Goal: Task Accomplishment & Management: Use online tool/utility

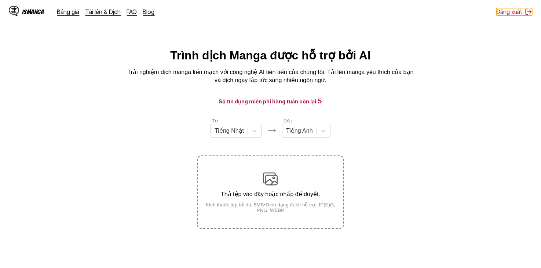
drag, startPoint x: 512, startPoint y: 15, endPoint x: 453, endPoint y: 47, distance: 67.1
click at [454, 61] on div "IsManga Bảng giá Tải lên & Dịch FAQ Blog Đăng xuất Bảng giá Tải lên & Dịch FAQ …" at bounding box center [270, 202] width 541 height 309
click at [232, 143] on div "Từ Tiếng Nhật Đến Tiếng Anh Thả tệp vào đây hoặc nhấp để duyệt. Kích thước tệp …" at bounding box center [270, 172] width 147 height 111
click at [239, 131] on div at bounding box center [228, 131] width 29 height 8
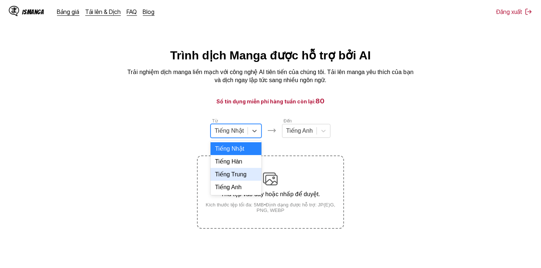
click at [238, 181] on div "Tiếng Trung" at bounding box center [235, 174] width 51 height 13
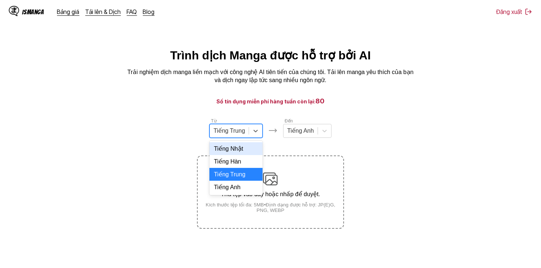
click at [246, 132] on div "Tiếng Trung" at bounding box center [229, 130] width 39 height 11
click at [238, 193] on div "Tiếng Anh" at bounding box center [235, 187] width 53 height 13
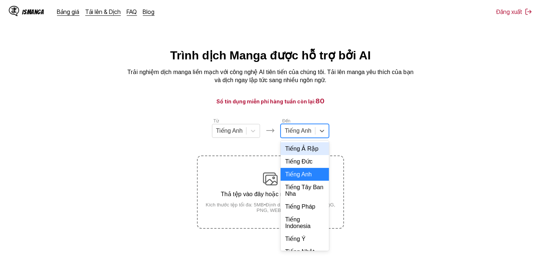
drag, startPoint x: 304, startPoint y: 136, endPoint x: 311, endPoint y: 164, distance: 29.1
click at [306, 136] on div "Tiếng Anh" at bounding box center [298, 130] width 34 height 11
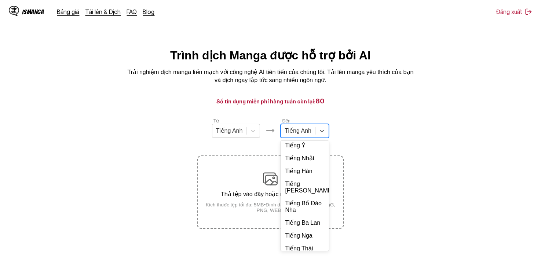
scroll to position [159, 0]
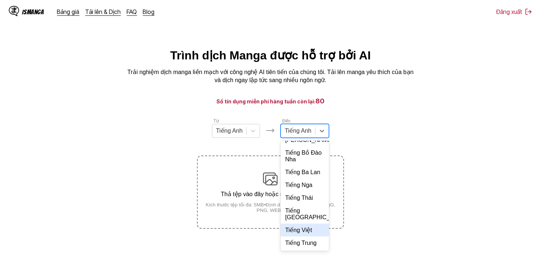
click at [310, 236] on div "Tiếng Việt" at bounding box center [304, 230] width 48 height 13
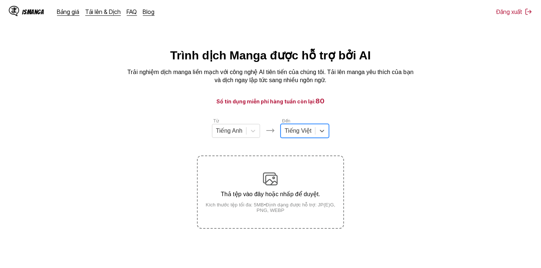
click at [379, 118] on section "Từ Tiếng Anh Đến option Tiếng Việt, selected. Tiếng Việt Thả tệp vào đây hoặc n…" at bounding box center [270, 172] width 529 height 111
click at [302, 135] on div at bounding box center [297, 131] width 27 height 8
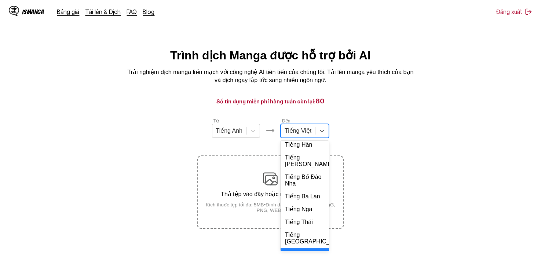
scroll to position [174, 0]
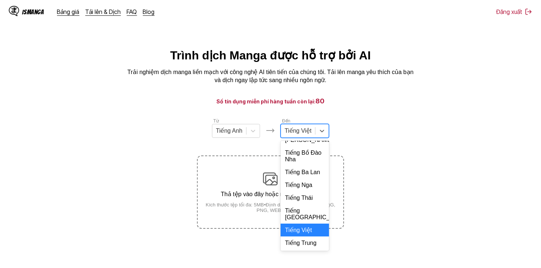
drag, startPoint x: 309, startPoint y: 232, endPoint x: 319, endPoint y: 218, distance: 17.4
click at [309, 233] on div "Tiếng Việt" at bounding box center [304, 230] width 48 height 13
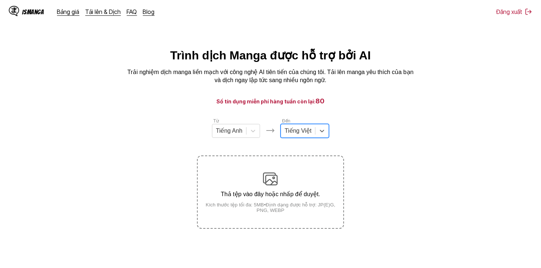
click at [367, 145] on section "Từ Tiếng Anh Đến option Tiếng Việt, selected. Tiếng Việt Thả tệp vào đây hoặc n…" at bounding box center [270, 172] width 529 height 111
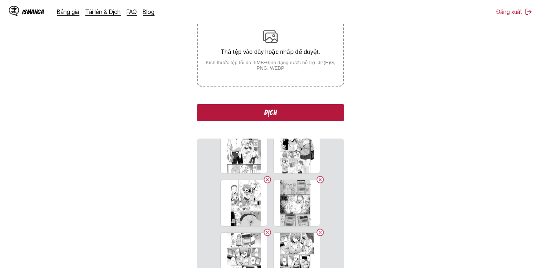
scroll to position [45, 0]
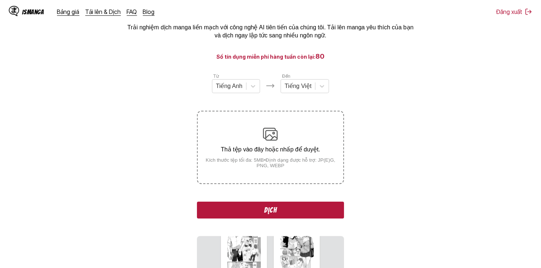
click at [287, 205] on button "Dịch" at bounding box center [270, 210] width 147 height 17
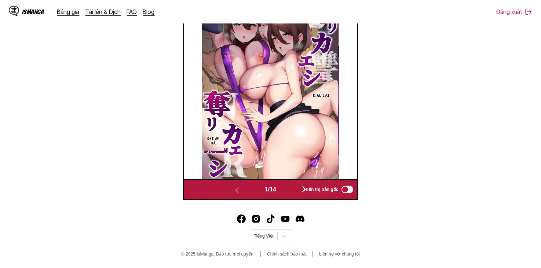
scroll to position [269, 0]
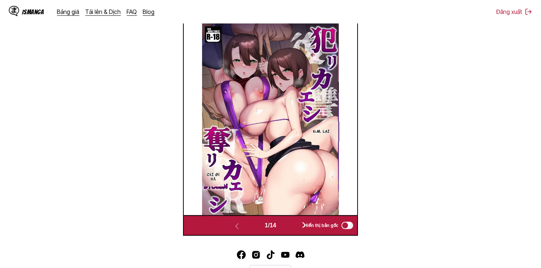
click at [295, 224] on button "button" at bounding box center [304, 225] width 44 height 11
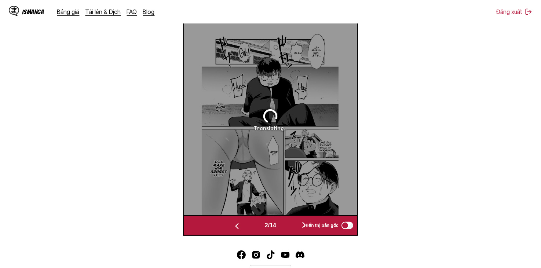
click at [295, 224] on button "button" at bounding box center [304, 225] width 44 height 11
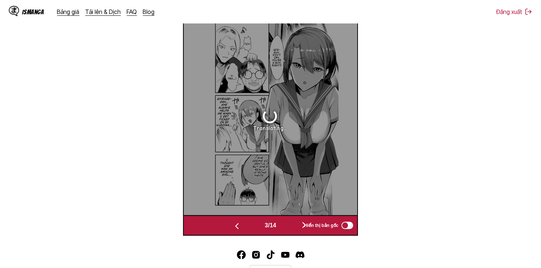
click at [295, 224] on button "button" at bounding box center [304, 225] width 44 height 11
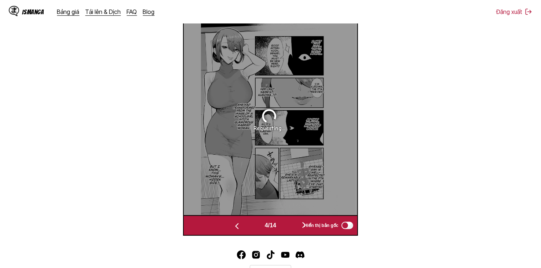
click at [252, 225] on button "button" at bounding box center [237, 225] width 44 height 11
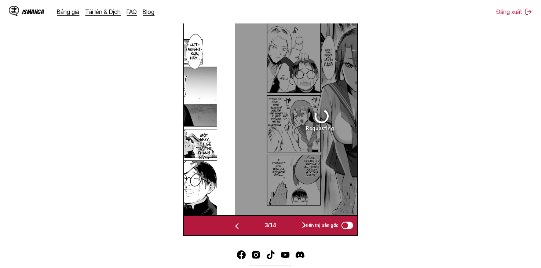
click at [252, 225] on button "button" at bounding box center [237, 225] width 44 height 11
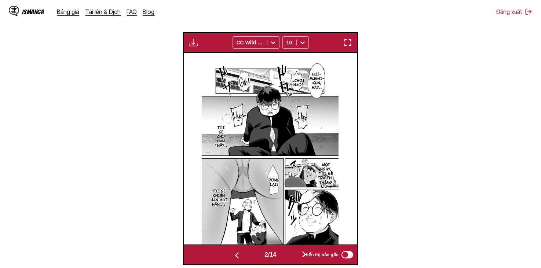
scroll to position [196, 0]
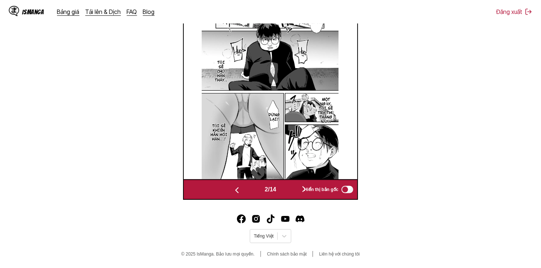
click at [290, 190] on button "button" at bounding box center [304, 189] width 44 height 11
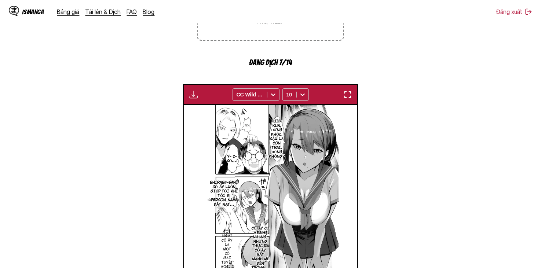
scroll to position [220, 0]
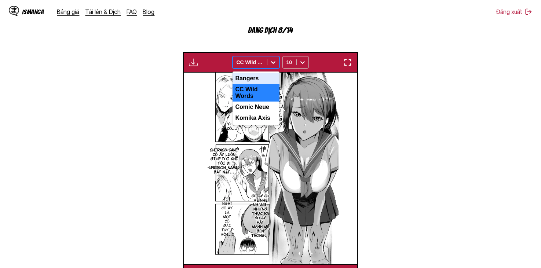
click at [264, 58] on div "CC Wild Words" at bounding box center [250, 62] width 34 height 10
click at [268, 89] on div "CC Wild Words" at bounding box center [255, 93] width 47 height 18
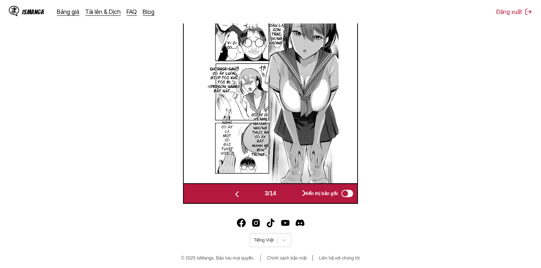
scroll to position [306, 0]
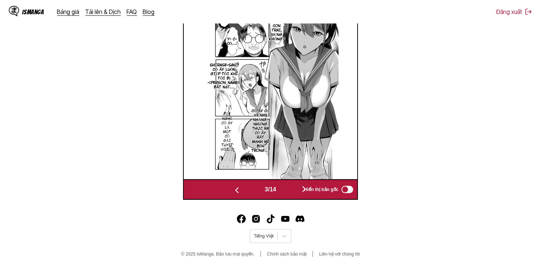
click at [232, 192] on img "button" at bounding box center [236, 190] width 9 height 9
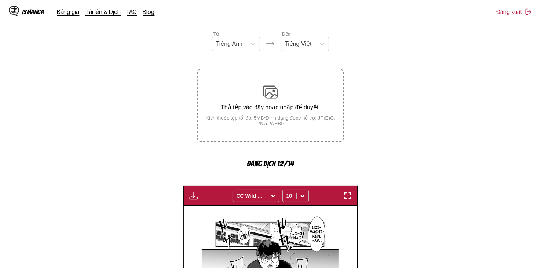
scroll to position [86, 0]
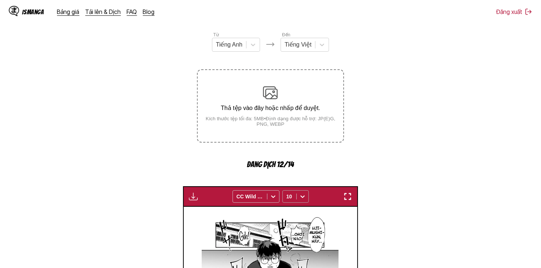
click at [297, 196] on div "10" at bounding box center [295, 196] width 26 height 12
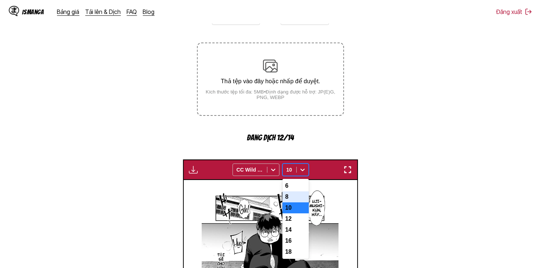
scroll to position [117, 0]
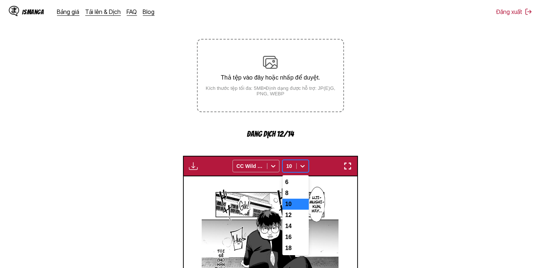
click at [296, 198] on div "8" at bounding box center [295, 193] width 26 height 11
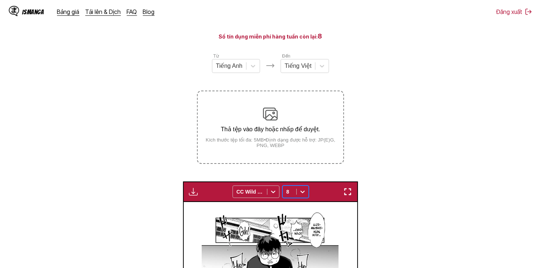
scroll to position [183, 0]
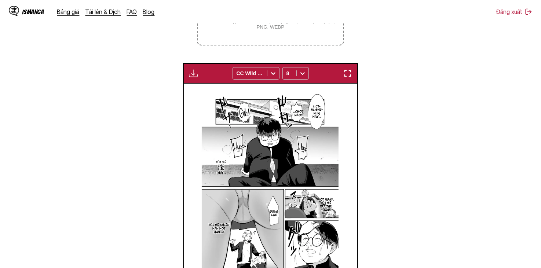
click at [195, 76] on img "button" at bounding box center [193, 73] width 9 height 9
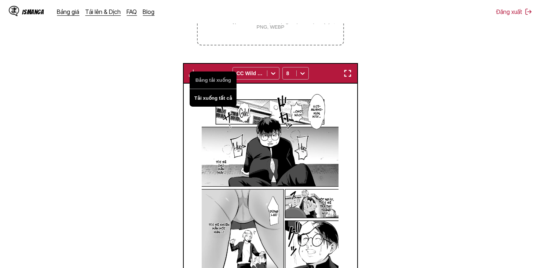
click at [208, 95] on button "Tải xuống tất cả" at bounding box center [213, 98] width 47 height 18
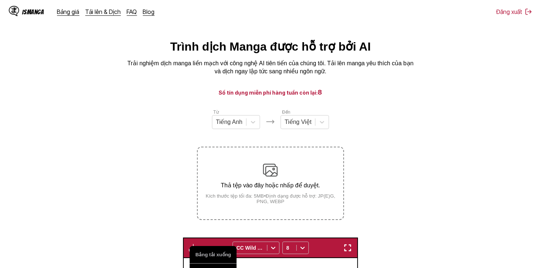
scroll to position [0, 0]
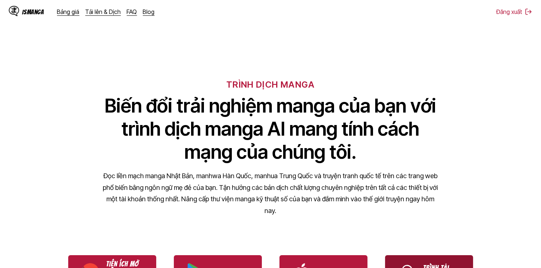
click at [435, 257] on link "Trình tải lên cục bộ" at bounding box center [429, 272] width 88 height 34
click at [443, 264] on link "Trình tải lên cục bộ" at bounding box center [429, 272] width 88 height 34
click at [430, 258] on link "Trình tải lên cục bộ" at bounding box center [429, 272] width 88 height 34
click at [437, 261] on link "Trình tải lên cục bộ" at bounding box center [429, 272] width 88 height 34
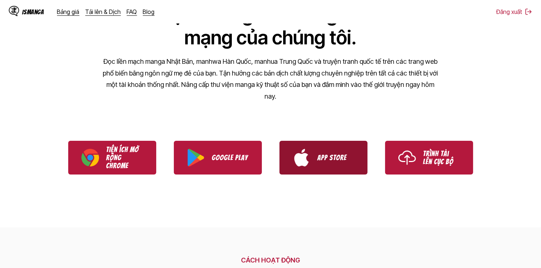
scroll to position [147, 0]
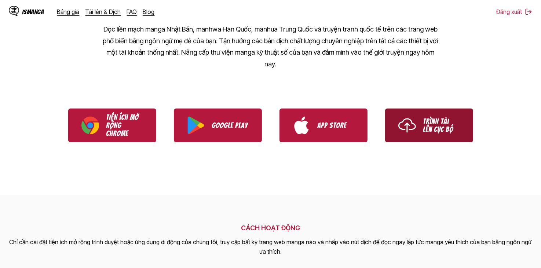
click at [418, 115] on link "Trình tải lên cục bộ" at bounding box center [429, 126] width 88 height 34
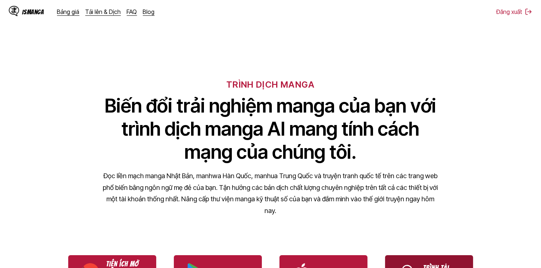
click at [430, 260] on link "Trình tải lên cục bộ" at bounding box center [429, 272] width 88 height 34
click at [421, 258] on link "Trình tải lên cục bộ" at bounding box center [429, 272] width 88 height 34
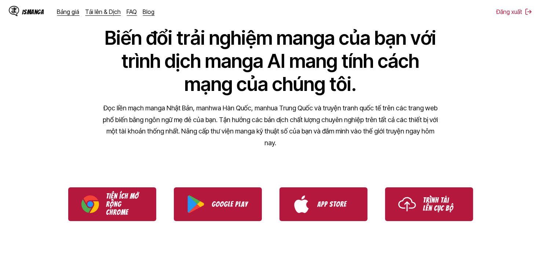
scroll to position [110, 0]
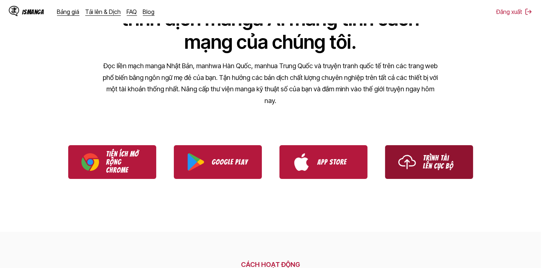
click at [406, 154] on img "Use IsManga Local Uploader" at bounding box center [407, 162] width 18 height 18
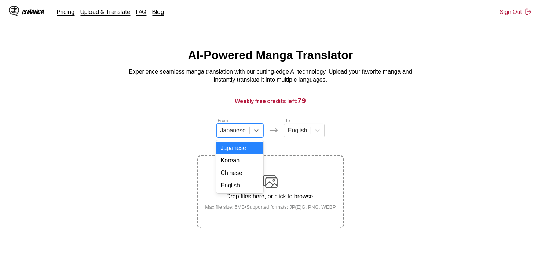
click at [242, 133] on div at bounding box center [232, 130] width 25 height 8
click at [242, 191] on div "English" at bounding box center [239, 185] width 47 height 12
click at [293, 134] on div at bounding box center [293, 130] width 19 height 8
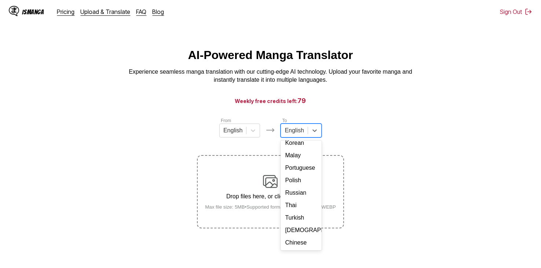
scroll to position [133, 0]
click at [301, 230] on div "[DEMOGRAPHIC_DATA]" at bounding box center [300, 230] width 41 height 12
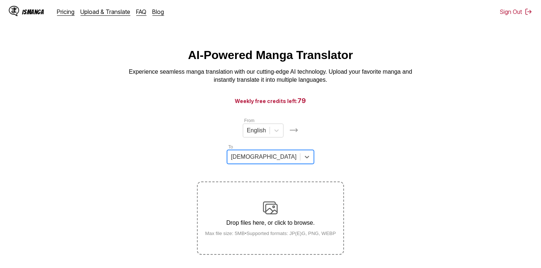
click at [348, 107] on main "AI-Powered Manga Translator Experience seamless manga translation with our cutt…" at bounding box center [270, 168] width 541 height 241
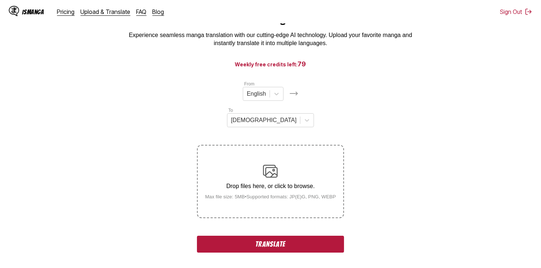
scroll to position [183, 0]
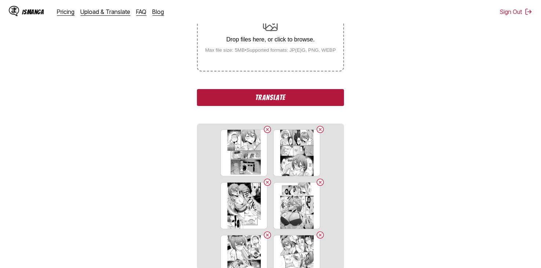
click at [289, 89] on button "Translate" at bounding box center [270, 97] width 147 height 17
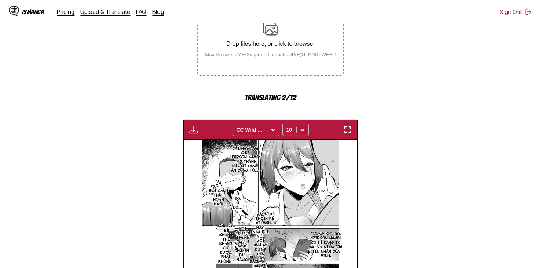
scroll to position [184, 0]
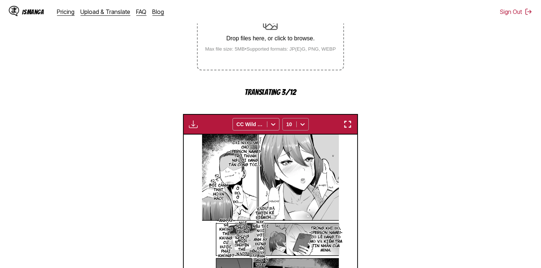
click at [296, 121] on span at bounding box center [296, 124] width 0 height 6
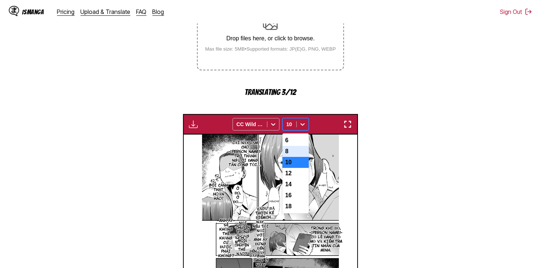
click at [297, 146] on div "8" at bounding box center [295, 151] width 26 height 11
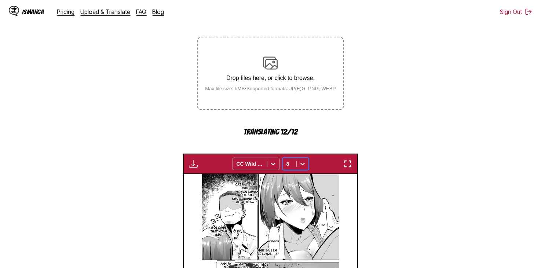
scroll to position [147, 0]
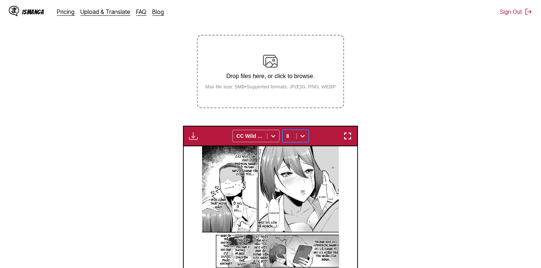
click at [412, 151] on section "From English To Vietnamese Drop files here, or click to browse. Max file size: …" at bounding box center [270, 164] width 529 height 388
click at [193, 132] on img "button" at bounding box center [193, 136] width 9 height 9
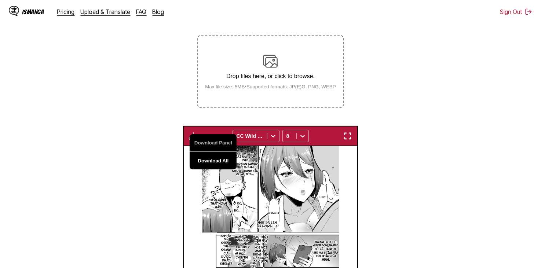
click at [215, 152] on button "Download All" at bounding box center [213, 161] width 47 height 18
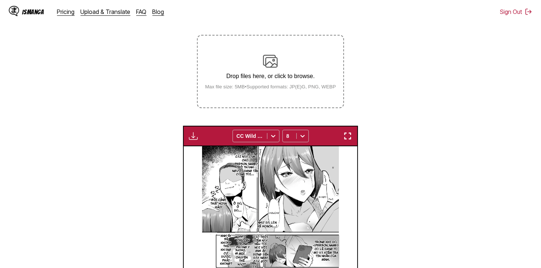
click at [374, 92] on section "From English To Vietnamese Drop files here, or click to browse. Max file size: …" at bounding box center [270, 164] width 529 height 388
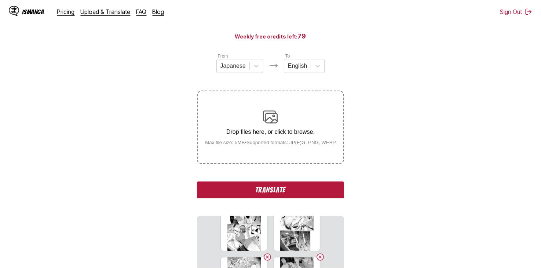
scroll to position [220, 0]
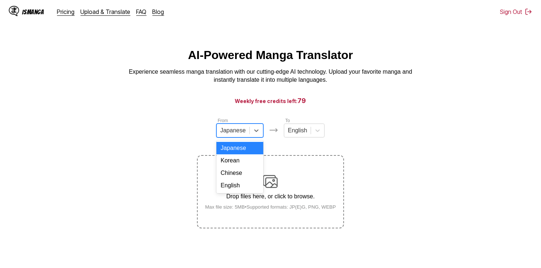
click at [241, 130] on div at bounding box center [232, 130] width 25 height 8
click at [235, 192] on div "English" at bounding box center [239, 185] width 47 height 12
drag, startPoint x: 288, startPoint y: 136, endPoint x: 290, endPoint y: 140, distance: 5.0
click at [289, 135] on div at bounding box center [293, 130] width 19 height 8
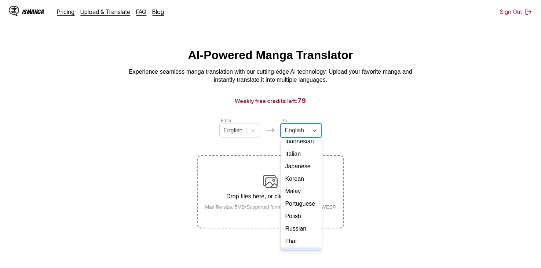
scroll to position [133, 0]
click at [301, 229] on div "[DEMOGRAPHIC_DATA]" at bounding box center [300, 230] width 41 height 12
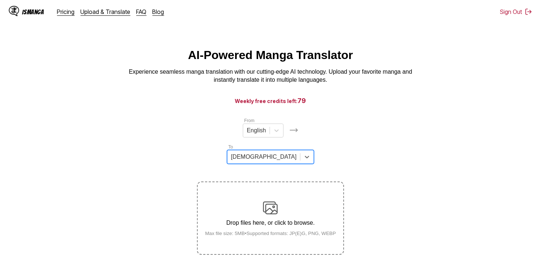
click at [355, 125] on section "From English To option Vietnamese, selected. Vietnamese Drop files here, or cli…" at bounding box center [270, 186] width 529 height 138
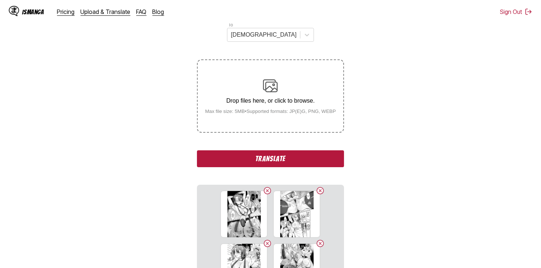
scroll to position [45, 0]
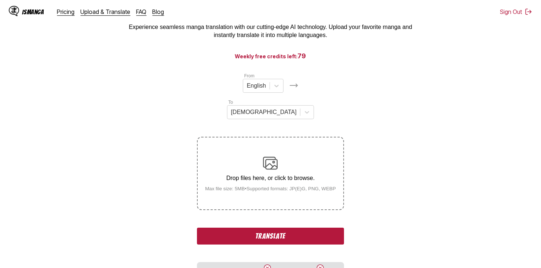
click at [282, 228] on button "Translate" at bounding box center [270, 236] width 147 height 17
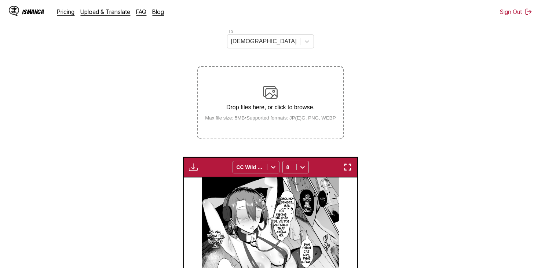
scroll to position [111, 0]
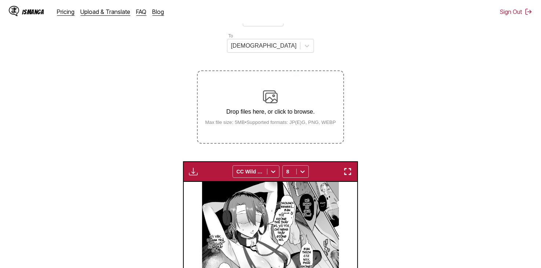
click at [189, 167] on button "button" at bounding box center [193, 172] width 13 height 10
click at [216, 187] on button "Download All" at bounding box center [213, 196] width 47 height 18
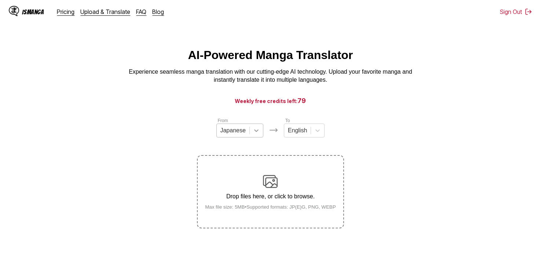
click at [252, 137] on div at bounding box center [256, 130] width 13 height 13
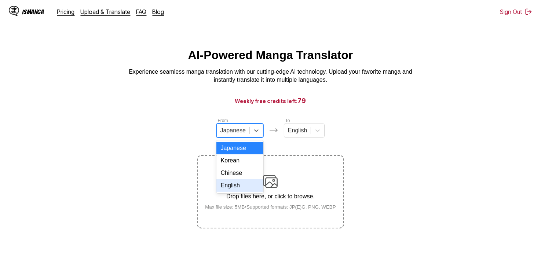
click at [247, 192] on div "English" at bounding box center [239, 185] width 47 height 12
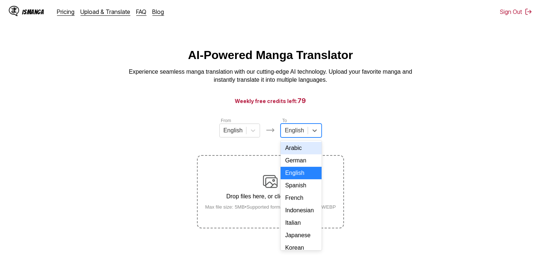
click at [300, 135] on div at bounding box center [293, 130] width 19 height 8
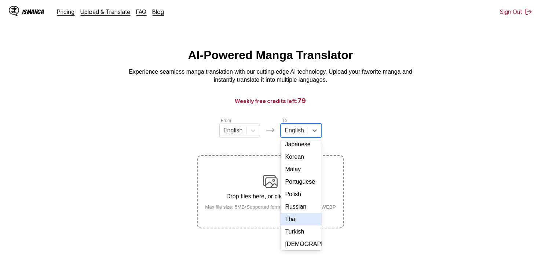
scroll to position [133, 0]
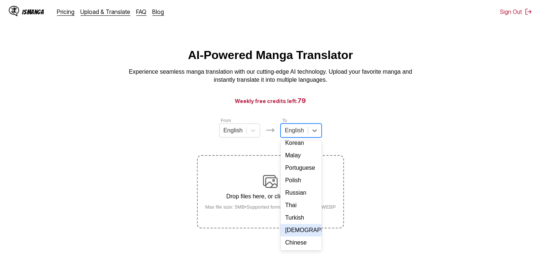
click at [304, 224] on div "[DEMOGRAPHIC_DATA]" at bounding box center [300, 230] width 41 height 12
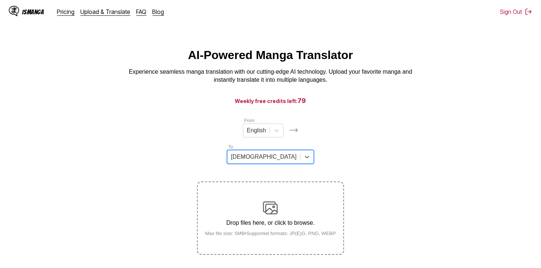
click at [372, 123] on section "From English To option Vietnamese, selected. Vietnamese Drop files here, or cli…" at bounding box center [270, 186] width 529 height 138
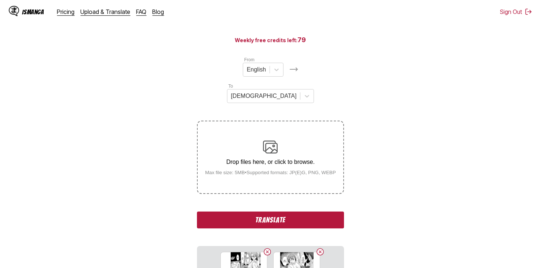
scroll to position [147, 0]
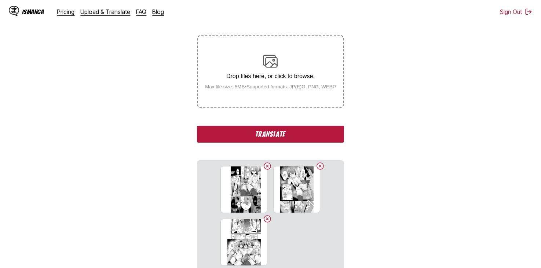
click at [312, 126] on button "Translate" at bounding box center [270, 134] width 147 height 17
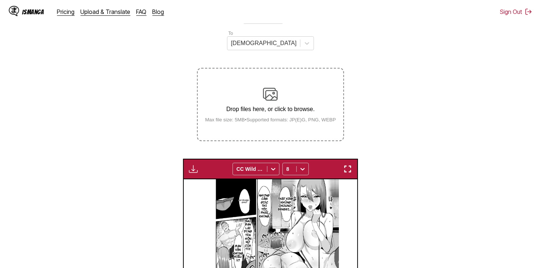
scroll to position [109, 0]
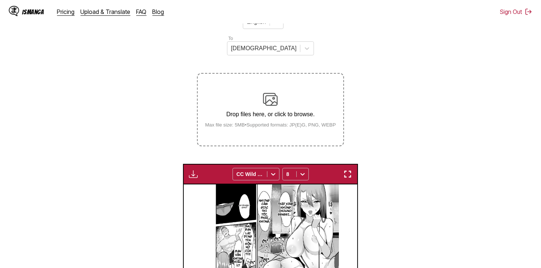
click at [194, 169] on button "button" at bounding box center [193, 174] width 13 height 10
click at [209, 190] on button "Download All" at bounding box center [213, 199] width 47 height 18
click at [401, 114] on section "From English To Vietnamese Drop files here, or click to browse. Max file size: …" at bounding box center [270, 202] width 529 height 388
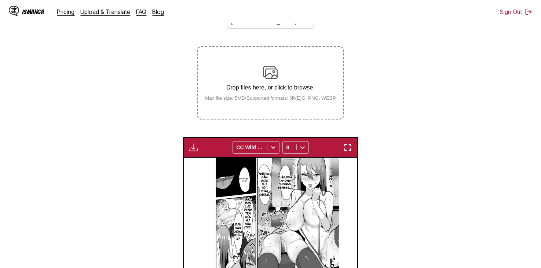
scroll to position [220, 0]
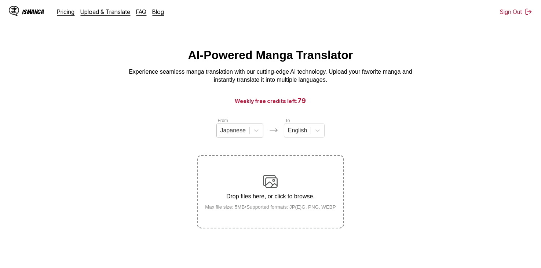
click at [244, 135] on div at bounding box center [232, 130] width 25 height 8
click at [242, 141] on div "From option Japanese, selected. Select is focused ,type to refine list, press D…" at bounding box center [270, 172] width 147 height 111
click at [245, 134] on div at bounding box center [232, 130] width 25 height 8
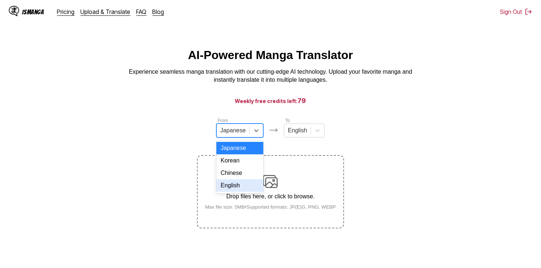
click at [237, 191] on div "English" at bounding box center [239, 185] width 47 height 12
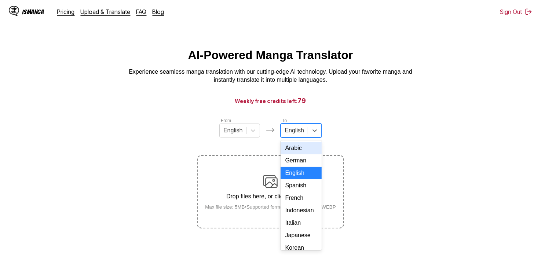
click at [298, 136] on div "English" at bounding box center [294, 130] width 26 height 11
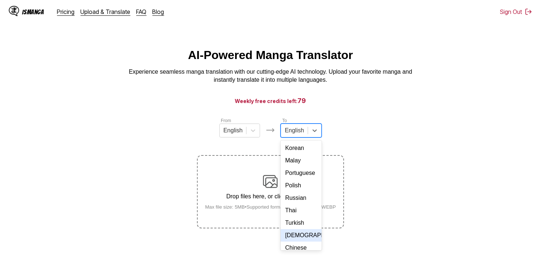
scroll to position [133, 0]
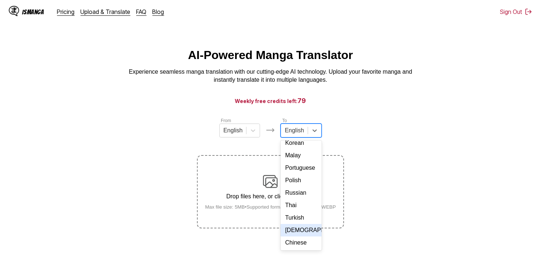
click at [300, 225] on div "[DEMOGRAPHIC_DATA]" at bounding box center [300, 230] width 41 height 12
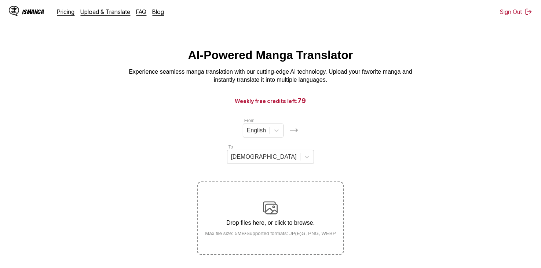
click at [346, 123] on section "From English To Vietnamese Drop files here, or click to browse. Max file size: …" at bounding box center [270, 186] width 529 height 138
click at [270, 136] on div at bounding box center [276, 130] width 13 height 13
click at [270, 137] on div at bounding box center [276, 130] width 13 height 13
click at [299, 151] on div "[DEMOGRAPHIC_DATA]" at bounding box center [263, 156] width 73 height 11
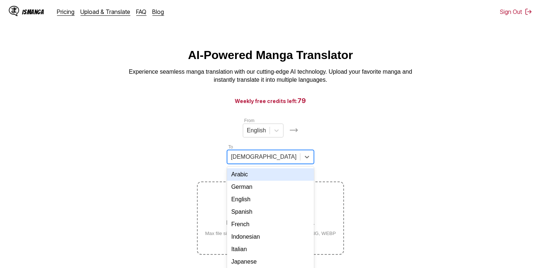
click at [299, 151] on div "[DEMOGRAPHIC_DATA]" at bounding box center [263, 156] width 73 height 11
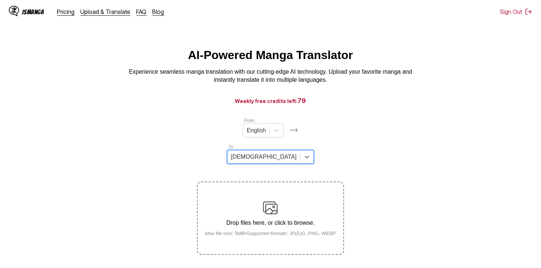
click at [282, 115] on main "AI-Powered Manga Translator Experience seamless manga translation with our cutt…" at bounding box center [270, 168] width 541 height 241
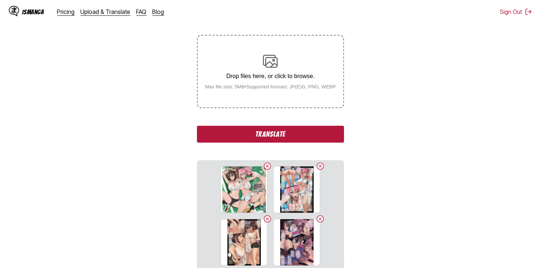
click at [291, 126] on button "Translate" at bounding box center [270, 134] width 147 height 17
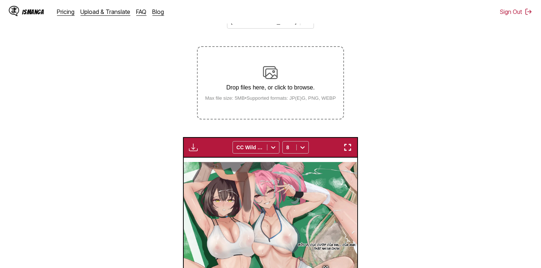
scroll to position [74, 0]
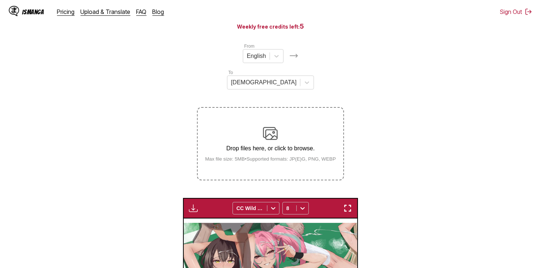
click at [206, 198] on div "Download Panel Download All CC Wild Words 8" at bounding box center [270, 208] width 174 height 21
click at [196, 204] on img "button" at bounding box center [193, 208] width 9 height 9
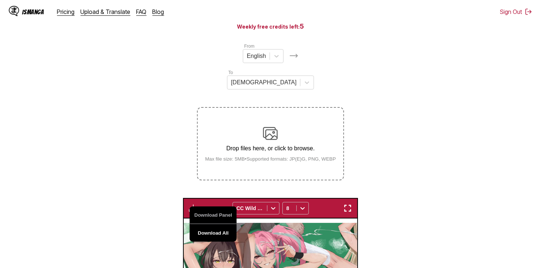
drag, startPoint x: 207, startPoint y: 198, endPoint x: 208, endPoint y: 206, distance: 8.1
click at [208, 206] on div "Download Panel Download All" at bounding box center [213, 223] width 47 height 35
click at [208, 224] on button "Download All" at bounding box center [213, 233] width 47 height 18
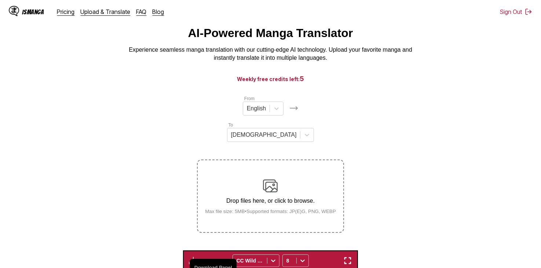
scroll to position [0, 0]
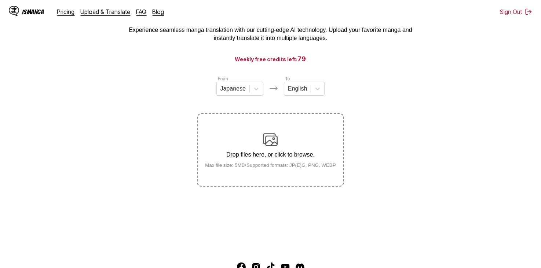
scroll to position [73, 0]
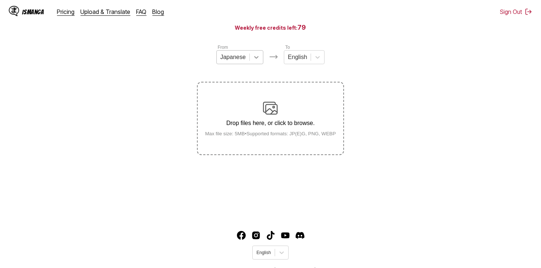
click at [258, 60] on icon at bounding box center [256, 57] width 7 height 7
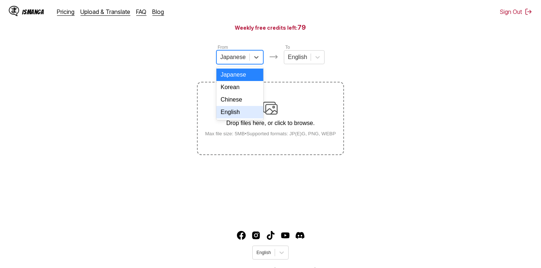
drag, startPoint x: 252, startPoint y: 108, endPoint x: 250, endPoint y: 122, distance: 14.8
click at [250, 120] on div "Japanese Korean Chinese English" at bounding box center [239, 93] width 47 height 53
click at [250, 118] on div "English" at bounding box center [239, 112] width 47 height 12
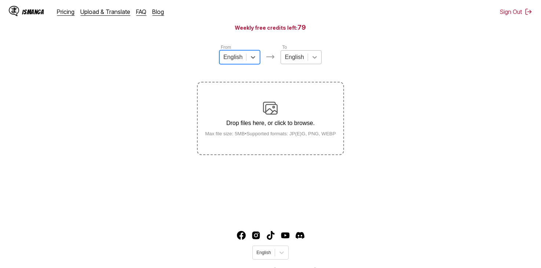
click at [311, 61] on icon at bounding box center [314, 57] width 7 height 7
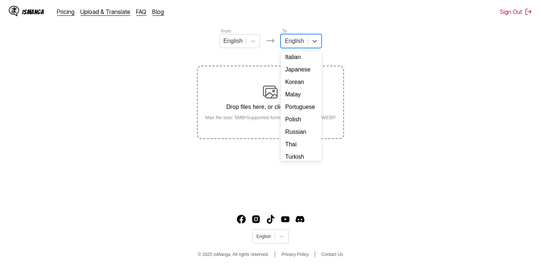
scroll to position [133, 0]
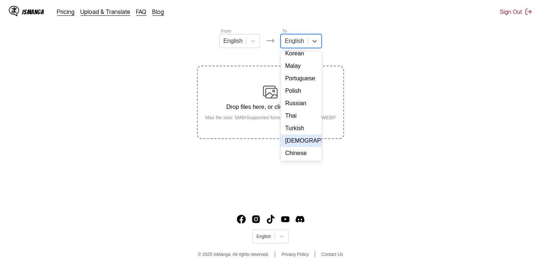
click at [299, 136] on div "[DEMOGRAPHIC_DATA]" at bounding box center [300, 141] width 41 height 12
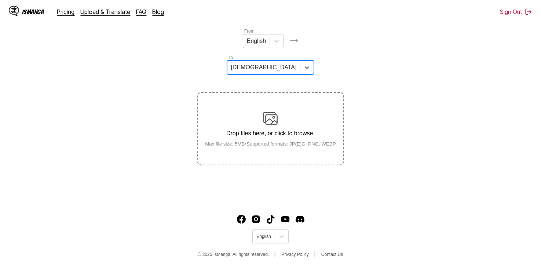
click at [376, 46] on section "From English To option Vietnamese, selected. Vietnamese Drop files here, or cli…" at bounding box center [270, 96] width 529 height 138
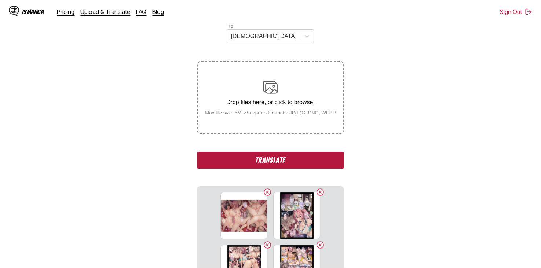
scroll to position [103, 0]
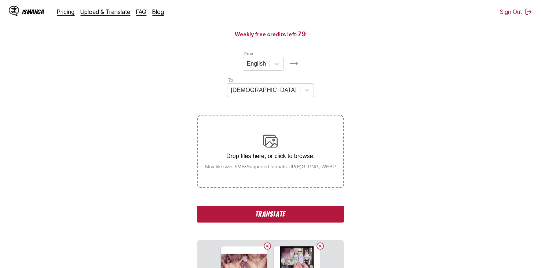
click at [298, 206] on button "Translate" at bounding box center [270, 214] width 147 height 17
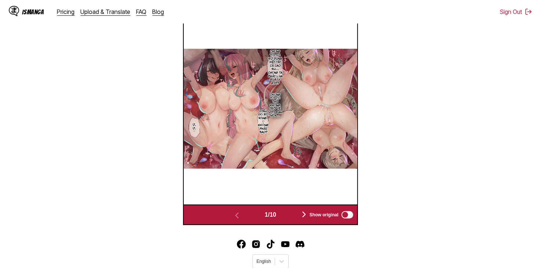
click at [296, 210] on button "button" at bounding box center [304, 215] width 44 height 11
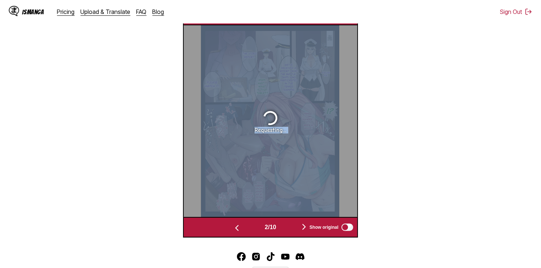
click at [296, 186] on div "Requesting..." at bounding box center [270, 121] width 173 height 192
click at [295, 222] on button "button" at bounding box center [304, 227] width 44 height 11
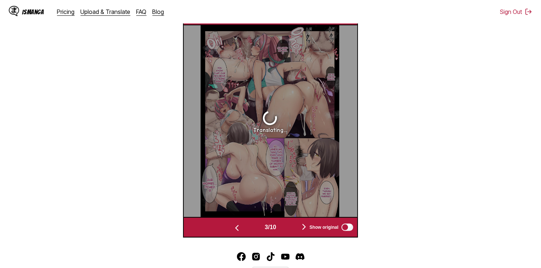
click at [298, 222] on button "button" at bounding box center [304, 227] width 44 height 11
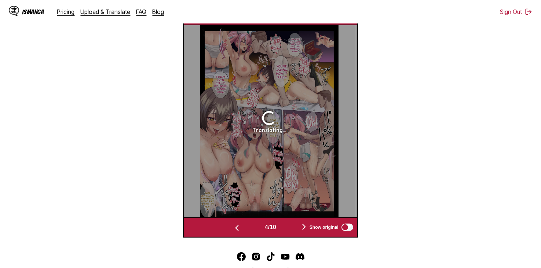
click at [298, 222] on button "button" at bounding box center [304, 227] width 44 height 11
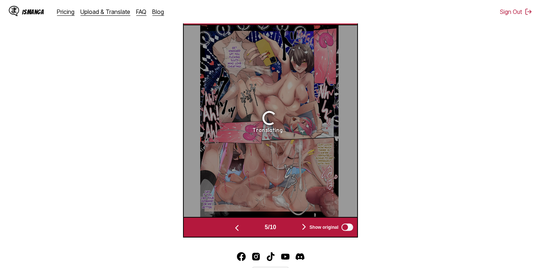
click at [298, 222] on button "button" at bounding box center [304, 227] width 44 height 11
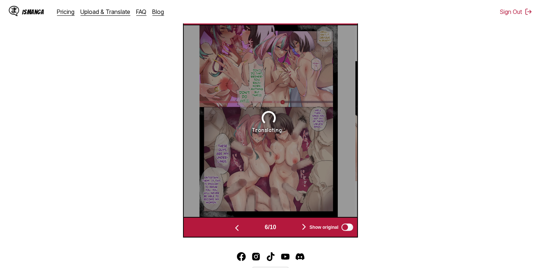
click at [298, 222] on button "button" at bounding box center [304, 227] width 44 height 11
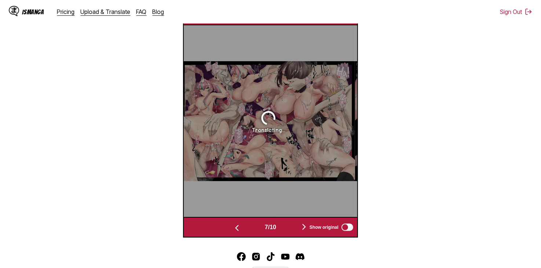
click at [298, 222] on button "button" at bounding box center [304, 227] width 44 height 11
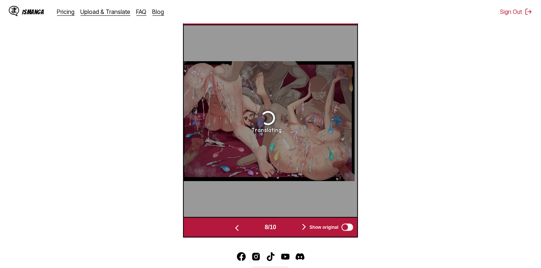
click at [298, 222] on button "button" at bounding box center [304, 227] width 44 height 11
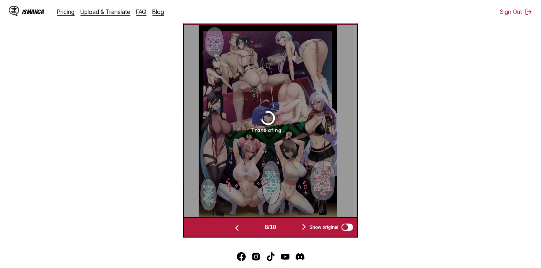
click at [298, 222] on button "button" at bounding box center [304, 227] width 44 height 11
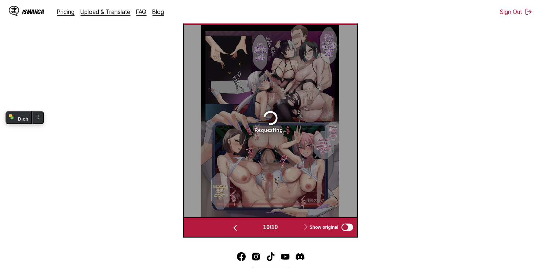
scroll to position [220, 0]
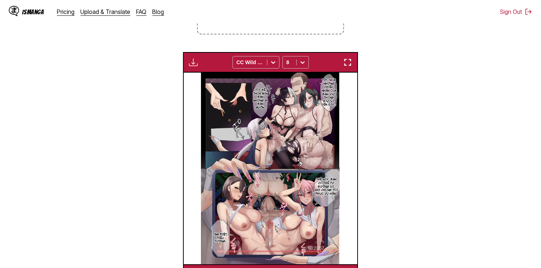
click at [450, 135] on section "From English To Vietnamese Drop files here, or click to browse. Max file size: …" at bounding box center [270, 91] width 529 height 388
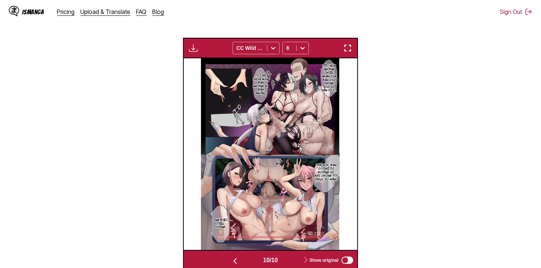
scroll to position [257, 0]
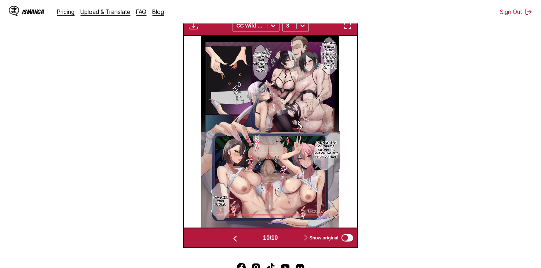
click at [242, 233] on button "button" at bounding box center [235, 238] width 44 height 11
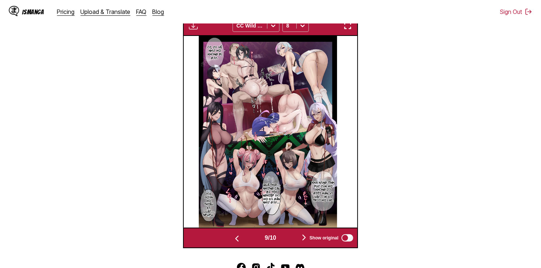
click at [247, 233] on button "button" at bounding box center [237, 238] width 44 height 11
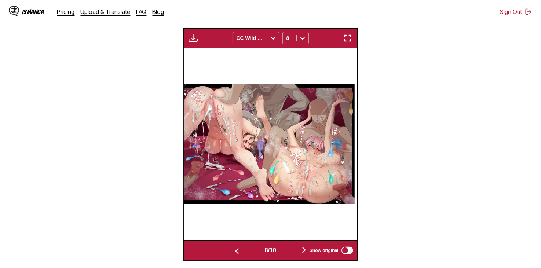
scroll to position [147, 0]
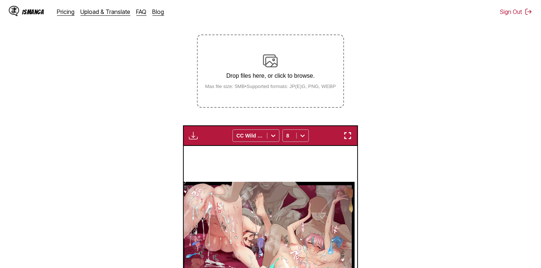
click at [199, 131] on button "button" at bounding box center [193, 136] width 13 height 10
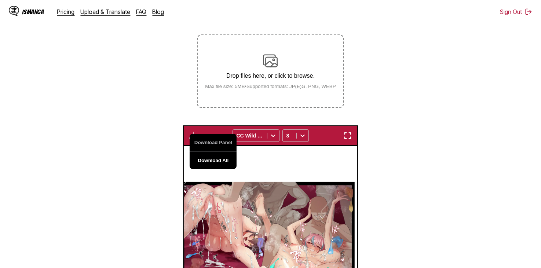
click at [214, 151] on button "Download All" at bounding box center [213, 160] width 47 height 18
click at [405, 150] on section "From English To Vietnamese Drop files here, or click to browse. Max file size: …" at bounding box center [270, 164] width 529 height 388
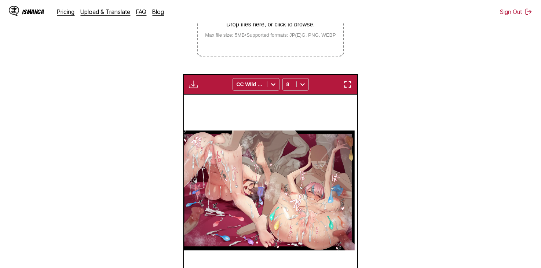
scroll to position [280, 0]
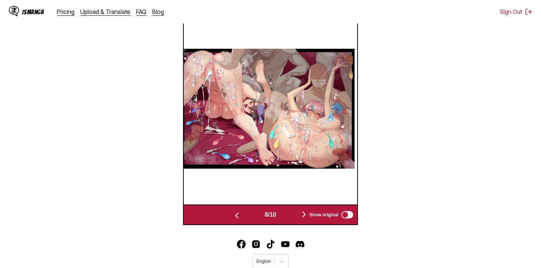
click at [298, 210] on button "button" at bounding box center [304, 215] width 44 height 11
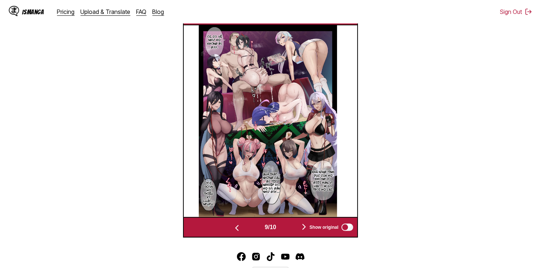
click at [245, 222] on button "button" at bounding box center [237, 227] width 44 height 11
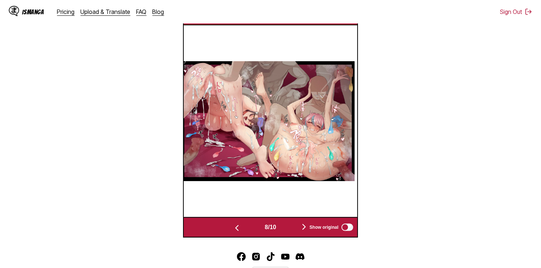
click at [245, 222] on button "button" at bounding box center [237, 227] width 44 height 11
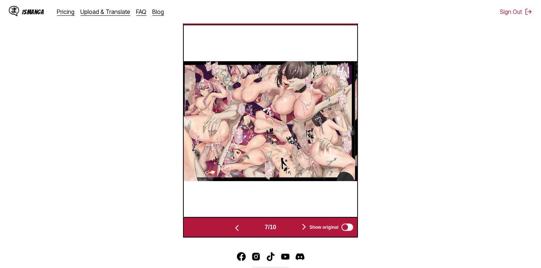
click at [245, 222] on button "button" at bounding box center [237, 227] width 44 height 11
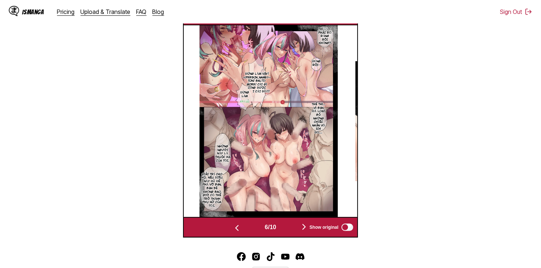
click at [245, 222] on button "button" at bounding box center [237, 227] width 44 height 11
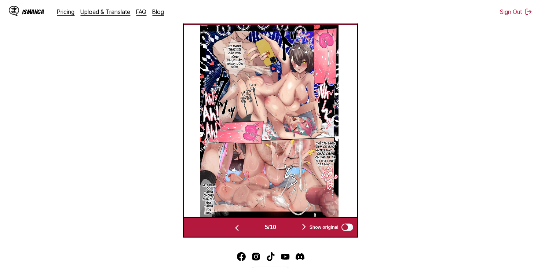
click at [310, 223] on div "Show original" at bounding box center [329, 228] width 49 height 10
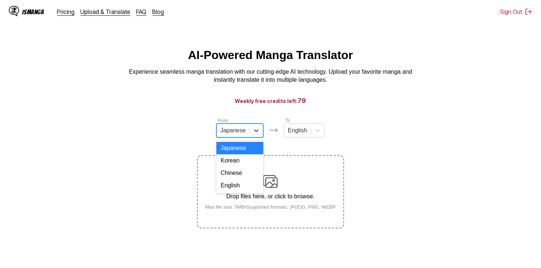
click at [257, 133] on icon at bounding box center [256, 130] width 7 height 7
click at [245, 190] on div "English" at bounding box center [239, 185] width 47 height 12
click at [308, 135] on div at bounding box center [314, 130] width 13 height 13
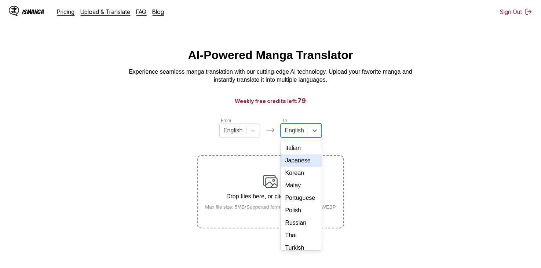
scroll to position [133, 0]
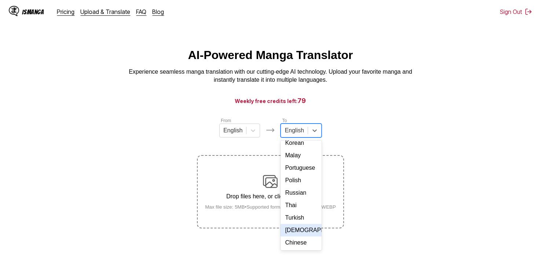
click at [304, 227] on div "Vietnamese" at bounding box center [300, 230] width 41 height 12
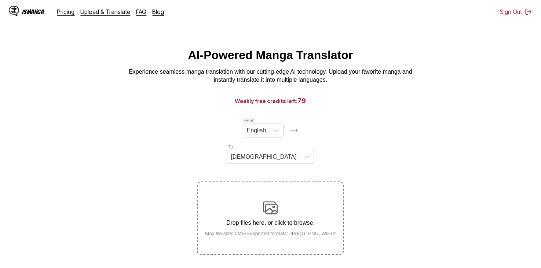
click at [398, 136] on section "From English To Vietnamese Drop files here, or click to browse. Max file size: …" at bounding box center [270, 186] width 529 height 138
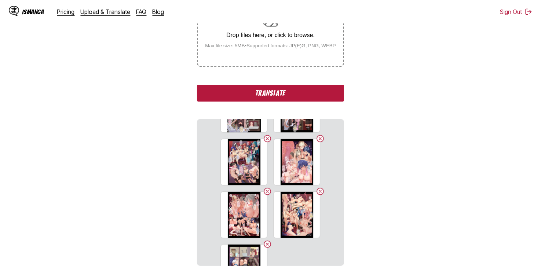
scroll to position [70, 0]
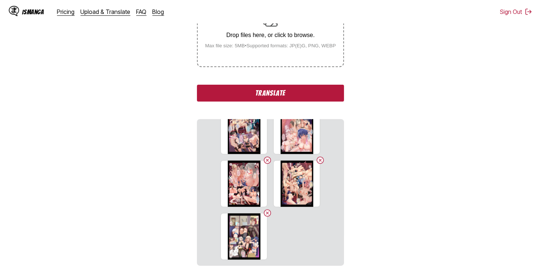
click at [304, 85] on button "Translate" at bounding box center [270, 93] width 147 height 17
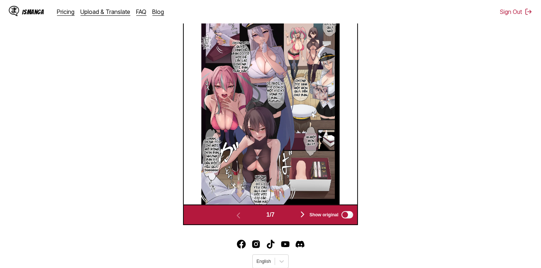
scroll to position [207, 0]
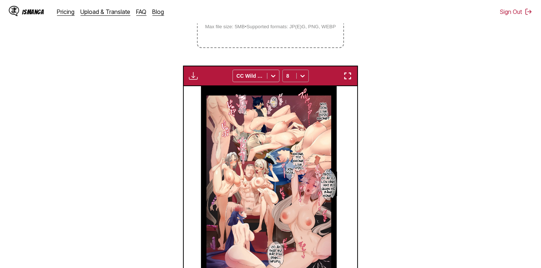
click at [296, 70] on div "8" at bounding box center [295, 76] width 26 height 12
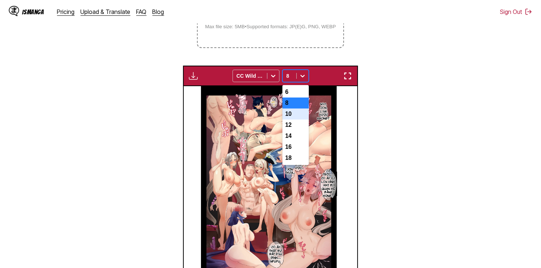
click at [297, 109] on div "10" at bounding box center [295, 114] width 26 height 11
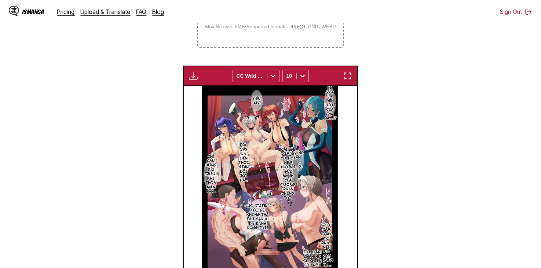
click at [301, 72] on icon at bounding box center [302, 75] width 7 height 7
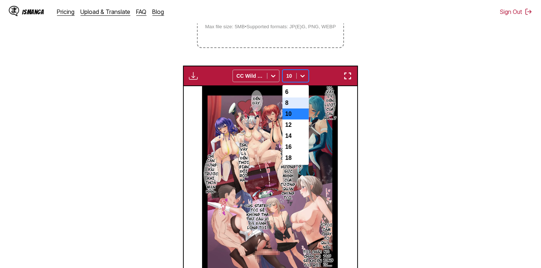
click at [297, 98] on div "8" at bounding box center [295, 103] width 26 height 11
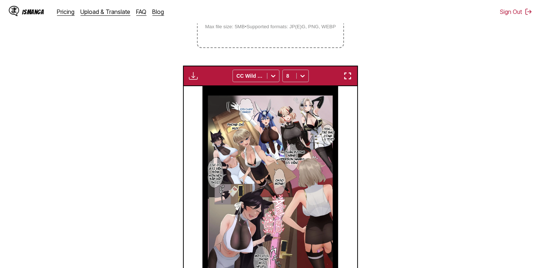
click at [189, 71] on img "button" at bounding box center [193, 75] width 9 height 9
click at [213, 92] on button "Download All" at bounding box center [213, 101] width 47 height 18
click at [416, 70] on section "From English To Vietnamese Drop files here, or click to browse. Max file size: …" at bounding box center [270, 104] width 529 height 388
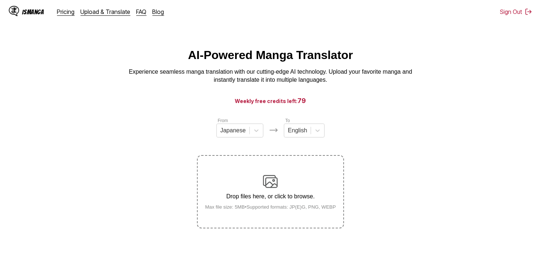
scroll to position [89, 0]
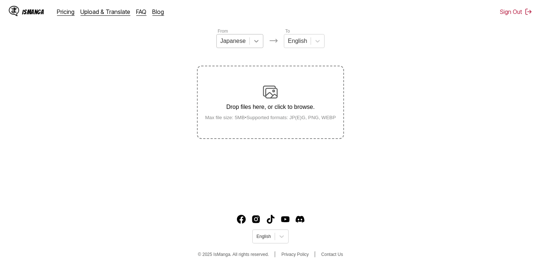
click at [254, 44] on icon at bounding box center [256, 40] width 7 height 7
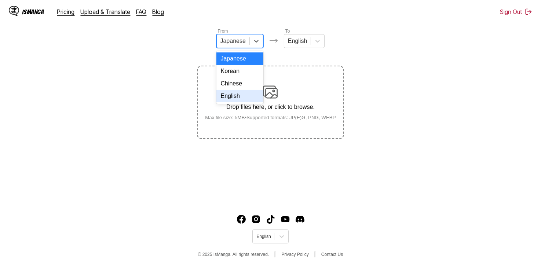
click at [251, 102] on div "English" at bounding box center [239, 96] width 47 height 12
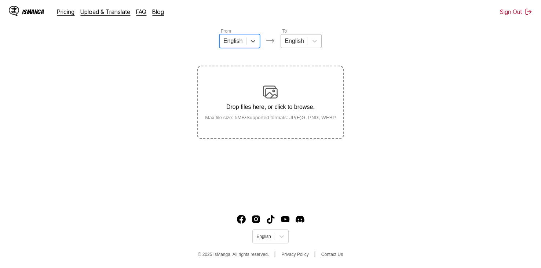
click at [298, 45] on div at bounding box center [293, 41] width 19 height 8
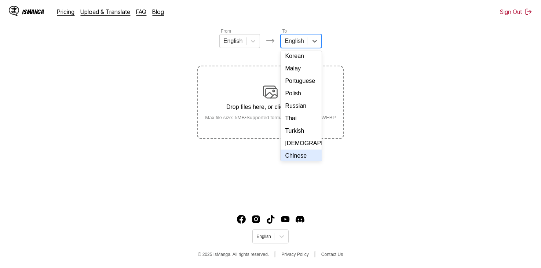
scroll to position [133, 0]
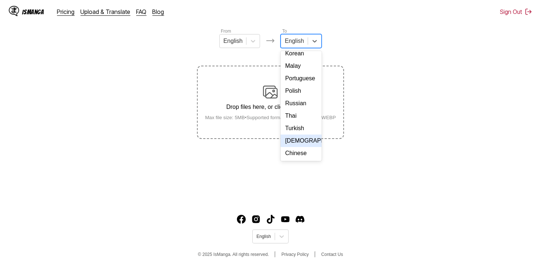
click at [295, 136] on div "Vietnamese" at bounding box center [300, 141] width 41 height 12
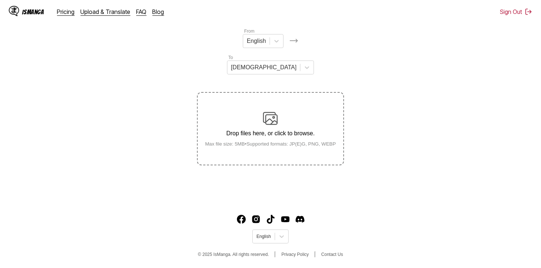
click at [229, 111] on div "Drop files here, or click to browse. Max file size: 5MB • Supported formats: JP…" at bounding box center [270, 129] width 143 height 36
click at [0, 0] on input "Drop files here, or click to browse. Max file size: 5MB • Supported formats: JP…" at bounding box center [0, 0] width 0 height 0
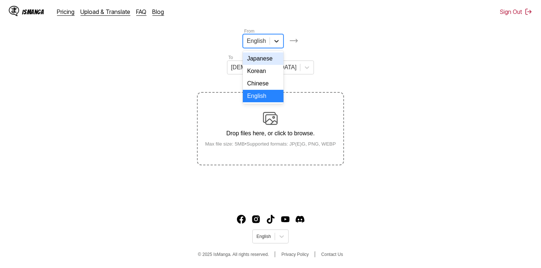
click at [273, 45] on icon at bounding box center [276, 40] width 7 height 7
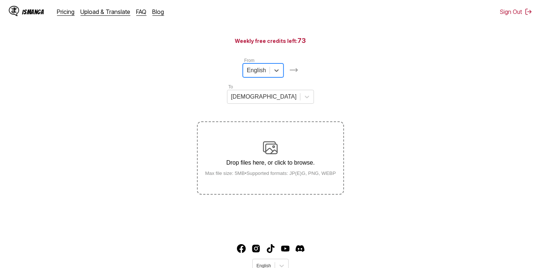
scroll to position [0, 0]
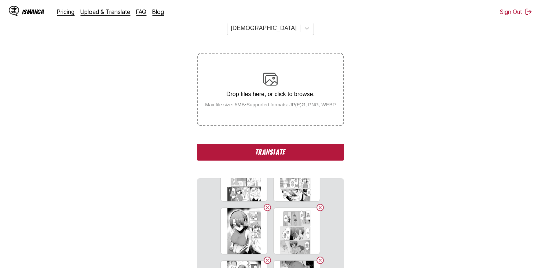
scroll to position [45, 0]
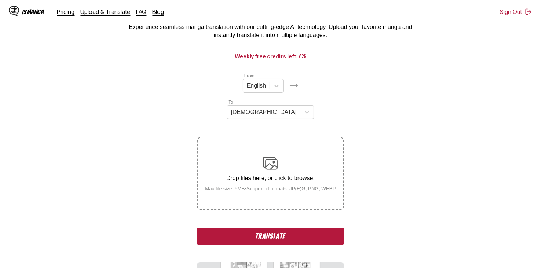
click at [279, 228] on button "Translate" at bounding box center [270, 236] width 147 height 17
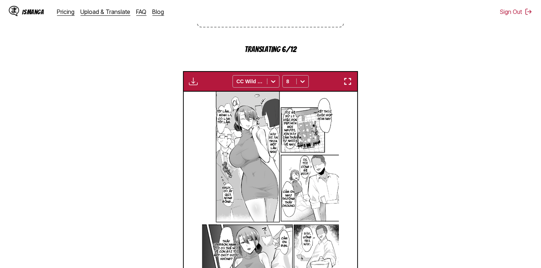
scroll to position [306, 0]
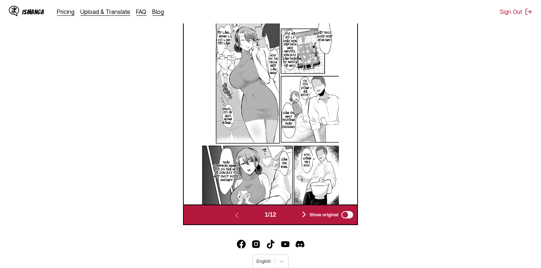
click at [295, 210] on button "button" at bounding box center [304, 215] width 44 height 11
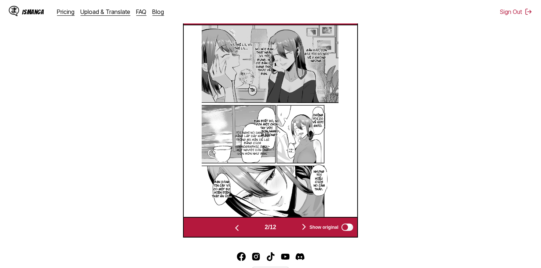
click at [298, 217] on div "2 / 12 Show original" at bounding box center [270, 227] width 174 height 21
click at [299, 217] on div "2 / 12 Show original" at bounding box center [270, 227] width 174 height 21
click at [297, 217] on div "2 / 12 Show original" at bounding box center [270, 227] width 174 height 21
click at [301, 222] on button "button" at bounding box center [304, 227] width 44 height 11
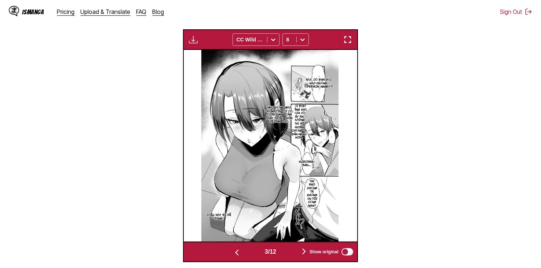
scroll to position [184, 0]
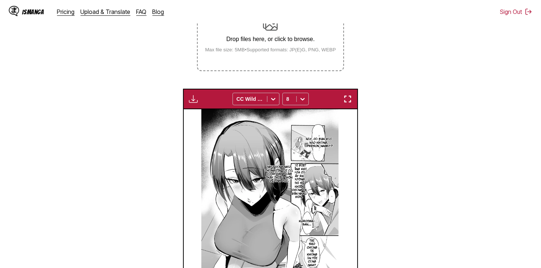
click at [192, 95] on img "button" at bounding box center [193, 99] width 9 height 9
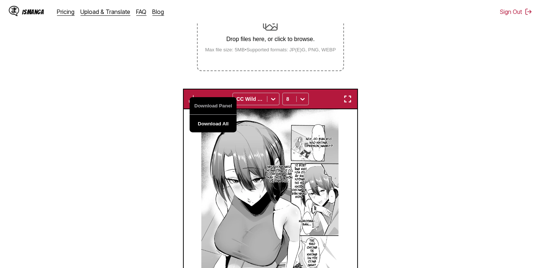
click at [209, 115] on button "Download All" at bounding box center [213, 124] width 47 height 18
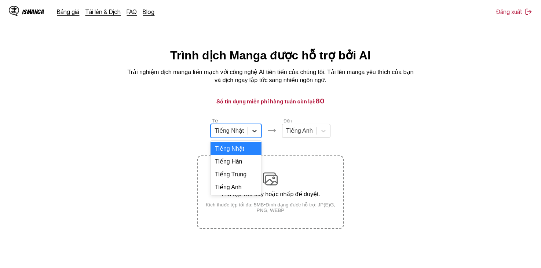
click at [248, 135] on div at bounding box center [254, 130] width 13 height 13
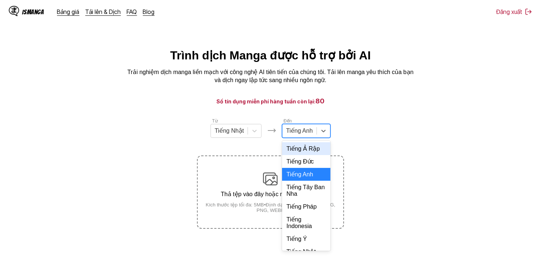
click at [310, 135] on div at bounding box center [299, 131] width 27 height 8
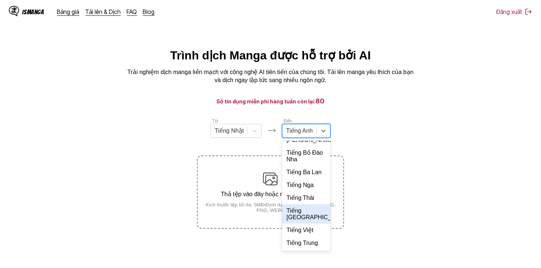
scroll to position [159, 0]
click at [300, 229] on div "Tiếng Việt" at bounding box center [306, 230] width 48 height 13
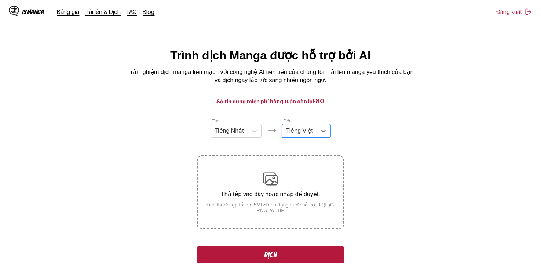
scroll to position [140, 0]
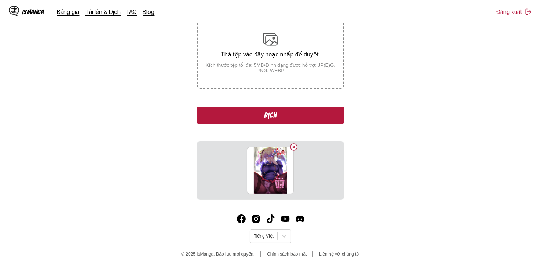
click at [293, 115] on button "Dịch" at bounding box center [270, 115] width 147 height 17
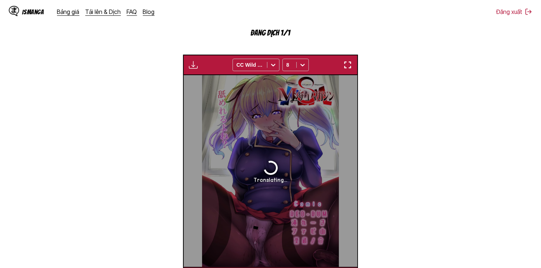
scroll to position [218, 0]
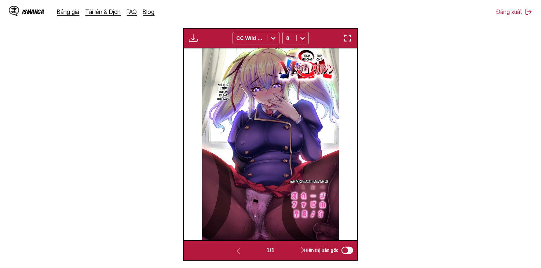
click at [204, 38] on div "Bảng tải xuống Tải xuống tất cả CC Wild Words 8" at bounding box center [270, 38] width 174 height 21
click at [193, 39] on img "button" at bounding box center [193, 38] width 9 height 9
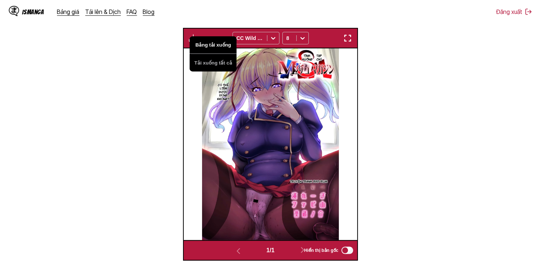
click at [214, 47] on button "Bảng tải xuống" at bounding box center [213, 45] width 47 height 18
click at [293, 80] on img at bounding box center [270, 144] width 137 height 192
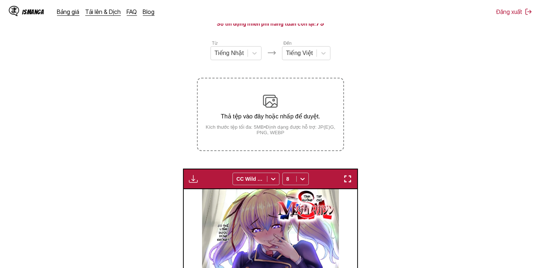
scroll to position [72, 0]
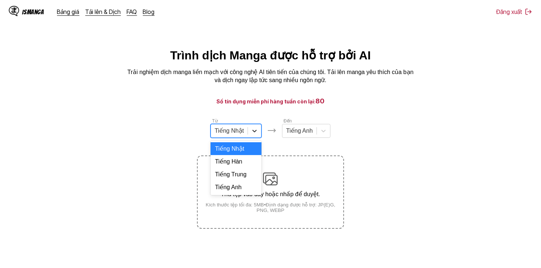
click at [249, 129] on div at bounding box center [254, 130] width 13 height 13
click at [240, 191] on div "Tiếng Anh" at bounding box center [235, 187] width 51 height 13
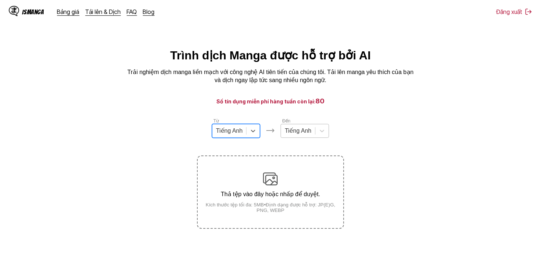
click at [293, 136] on div "Tiếng Anh" at bounding box center [298, 130] width 34 height 11
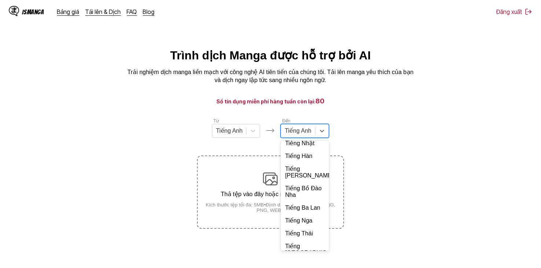
scroll to position [159, 0]
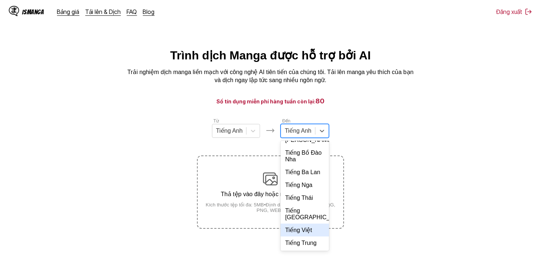
click at [300, 236] on div "Tiếng Việt" at bounding box center [304, 230] width 48 height 13
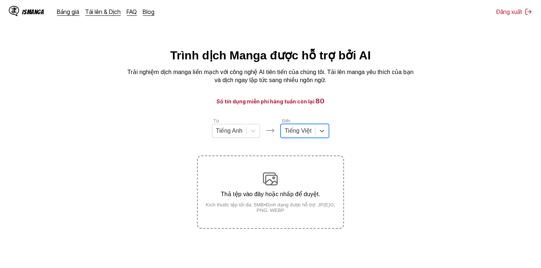
click at [383, 127] on section "Từ Tiếng Anh Đến option Tiếng Việt, selected. Tiếng Việt Thả tệp vào đây hoặc n…" at bounding box center [270, 172] width 529 height 111
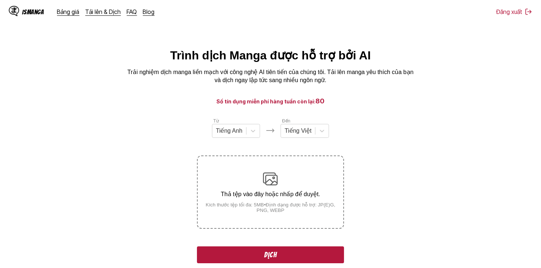
scroll to position [0, 0]
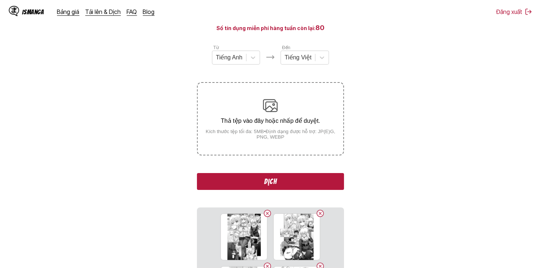
click at [287, 180] on button "Dịch" at bounding box center [270, 181] width 147 height 17
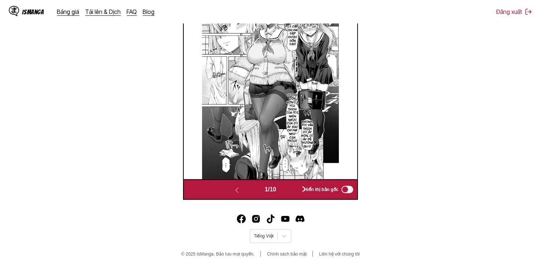
scroll to position [123, 0]
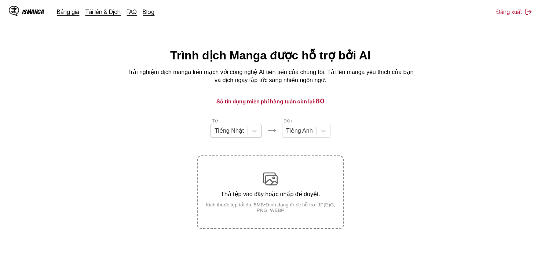
click at [227, 135] on div at bounding box center [228, 131] width 29 height 8
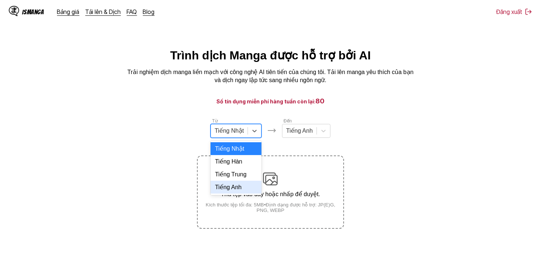
click at [238, 190] on div "Tiếng Anh" at bounding box center [235, 187] width 51 height 13
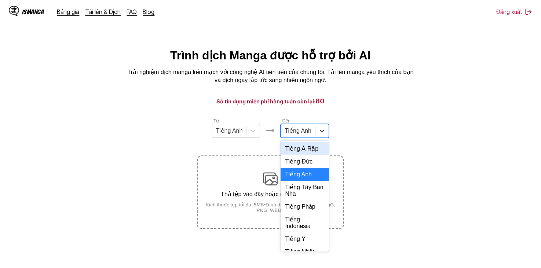
click at [327, 127] on div at bounding box center [321, 130] width 13 height 13
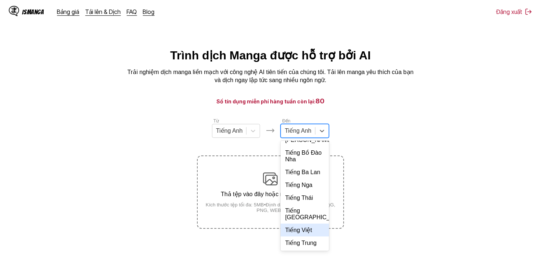
click at [306, 228] on div "Tiếng Việt" at bounding box center [304, 230] width 48 height 13
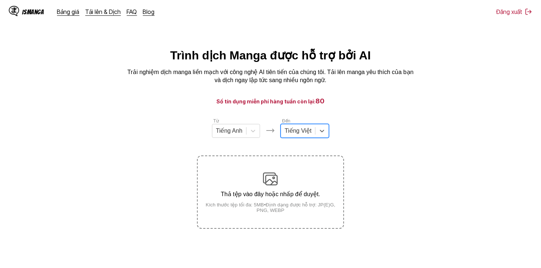
click at [374, 87] on main "Trình dịch Manga được hỗ trợ bởi AI Trải nghiệm dịch manga liền mạch với công n…" at bounding box center [270, 168] width 541 height 241
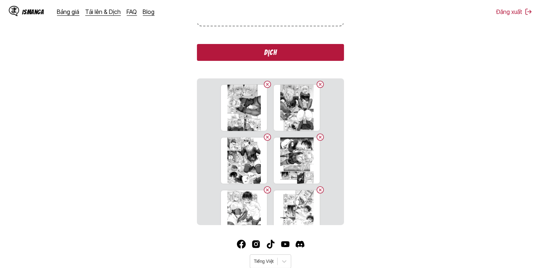
scroll to position [8, 0]
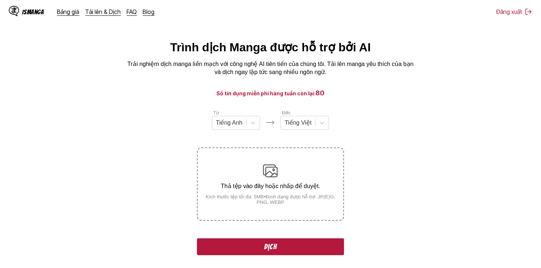
click at [290, 244] on button "Dịch" at bounding box center [270, 246] width 147 height 17
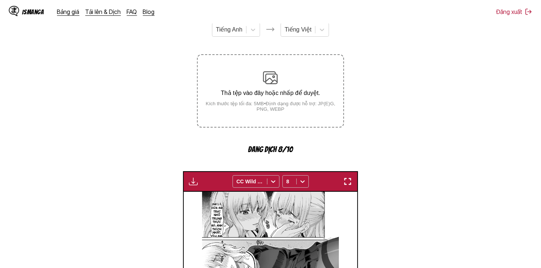
scroll to position [183, 0]
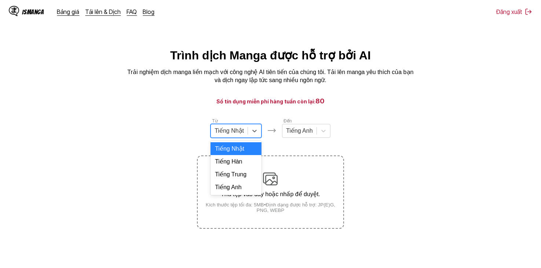
click at [243, 135] on div at bounding box center [228, 131] width 29 height 8
click at [239, 194] on div "Tiếng Anh" at bounding box center [235, 187] width 51 height 13
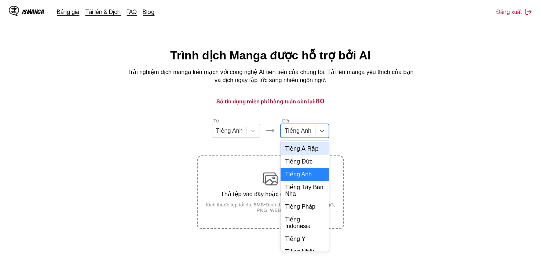
click at [298, 130] on div at bounding box center [297, 131] width 27 height 8
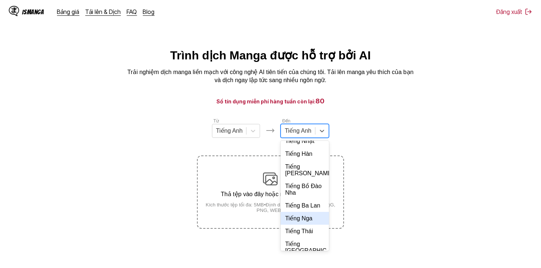
scroll to position [159, 0]
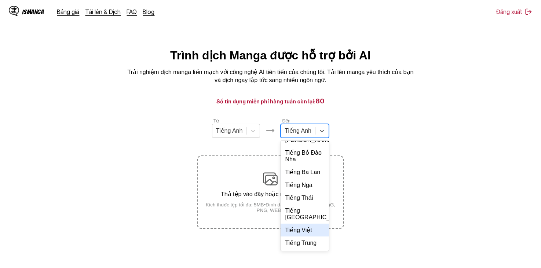
click at [306, 236] on div "Tiếng Việt" at bounding box center [304, 230] width 48 height 13
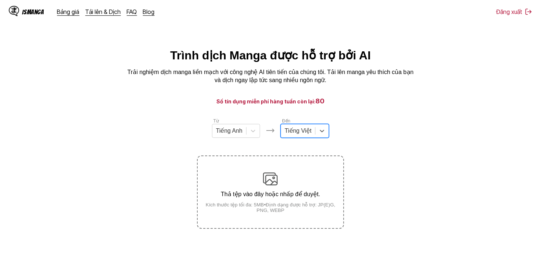
click at [370, 85] on p "Trải nghiệm dịch manga liền mạch với công nghệ AI tiên tiến của chúng tôi. Tải …" at bounding box center [270, 76] width 293 height 16
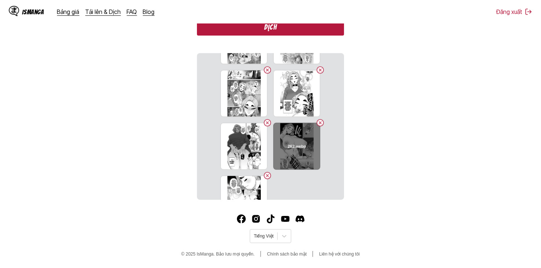
scroll to position [387, 0]
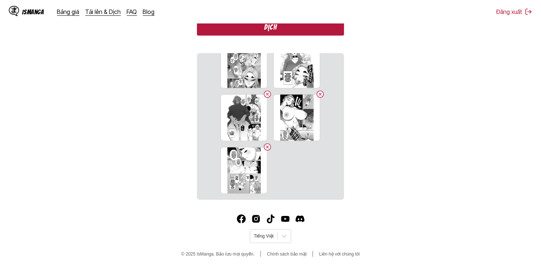
click at [285, 32] on button "Dịch" at bounding box center [270, 27] width 147 height 17
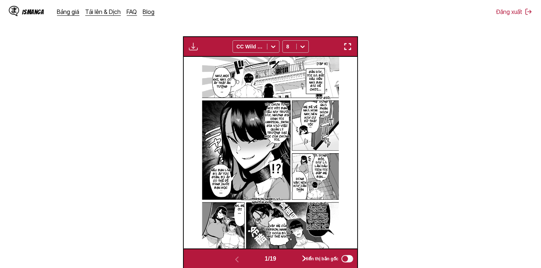
scroll to position [306, 0]
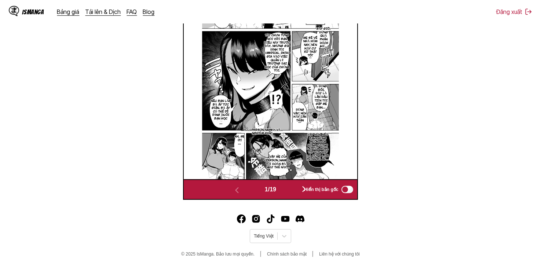
click at [291, 187] on button "button" at bounding box center [304, 189] width 44 height 11
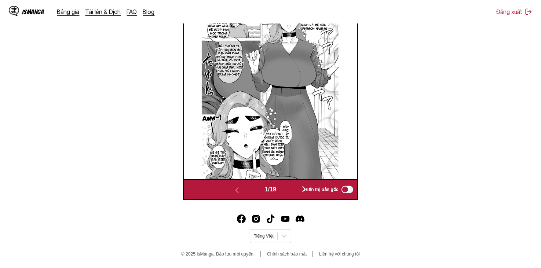
scroll to position [294, 0]
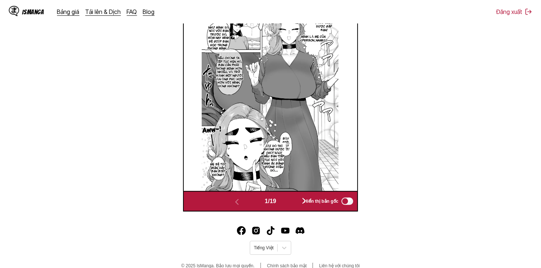
click at [291, 187] on img at bounding box center [270, 95] width 137 height 192
click at [291, 202] on button "button" at bounding box center [304, 201] width 44 height 11
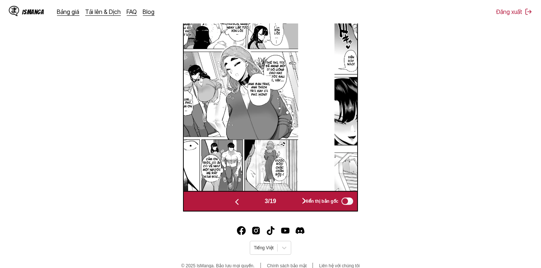
click at [291, 202] on button "button" at bounding box center [304, 201] width 44 height 11
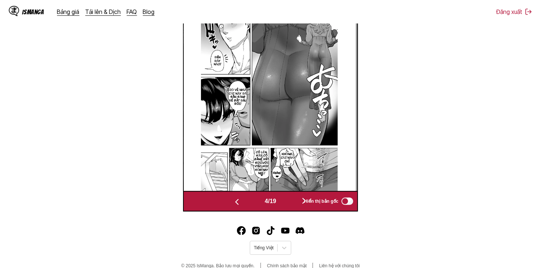
click at [291, 202] on button "button" at bounding box center [304, 201] width 44 height 11
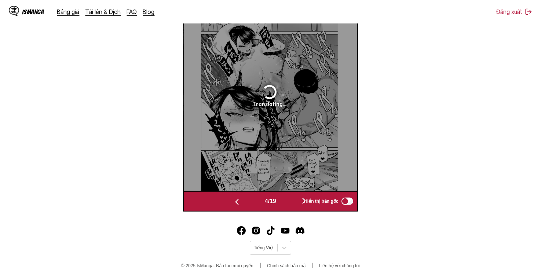
click at [291, 202] on button "button" at bounding box center [304, 201] width 44 height 11
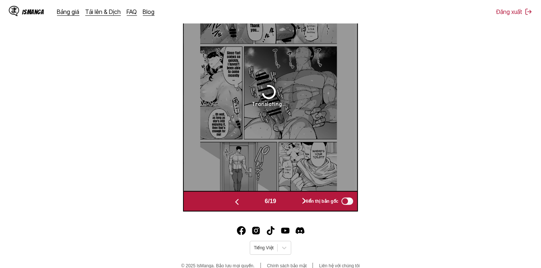
click at [291, 202] on button "button" at bounding box center [304, 201] width 44 height 11
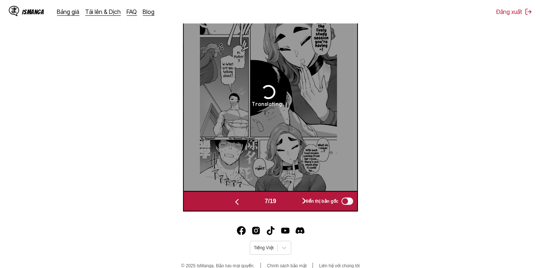
click at [291, 202] on button "button" at bounding box center [304, 201] width 44 height 11
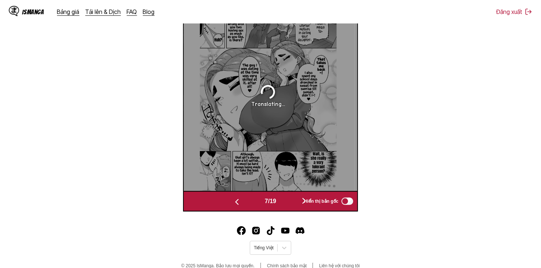
click at [291, 202] on button "button" at bounding box center [304, 201] width 44 height 11
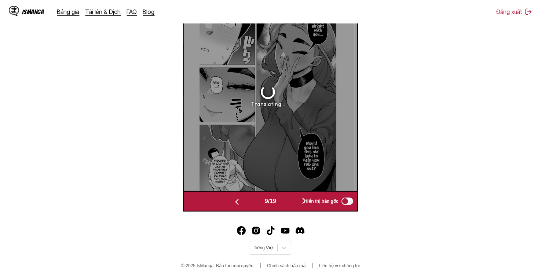
click at [291, 202] on button "button" at bounding box center [304, 201] width 44 height 11
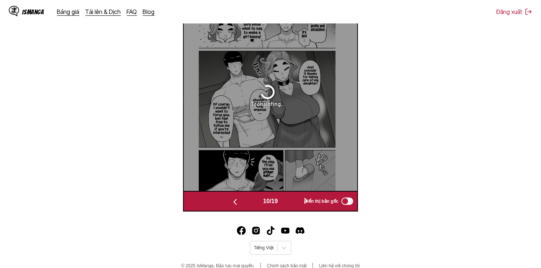
click at [291, 202] on button "button" at bounding box center [306, 201] width 44 height 11
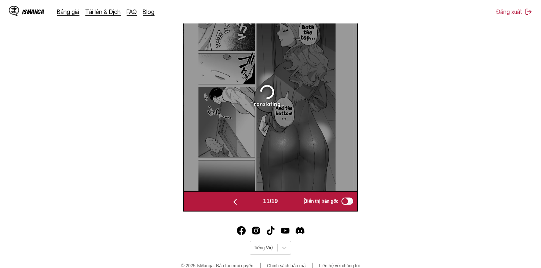
click at [291, 202] on button "button" at bounding box center [306, 201] width 44 height 11
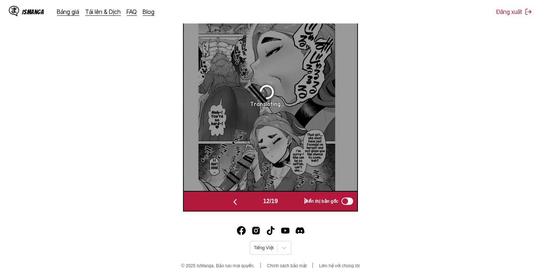
click at [291, 202] on button "button" at bounding box center [306, 201] width 44 height 11
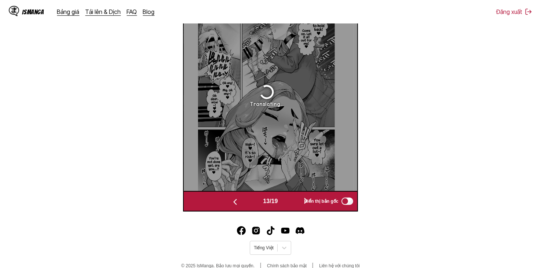
click at [291, 202] on button "button" at bounding box center [306, 201] width 44 height 11
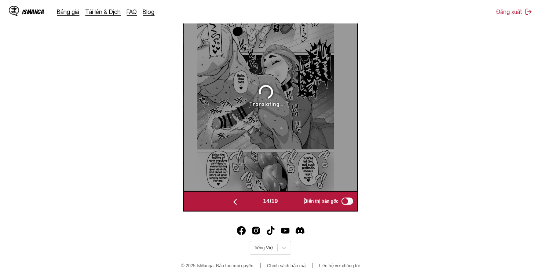
click at [291, 202] on button "button" at bounding box center [306, 201] width 44 height 11
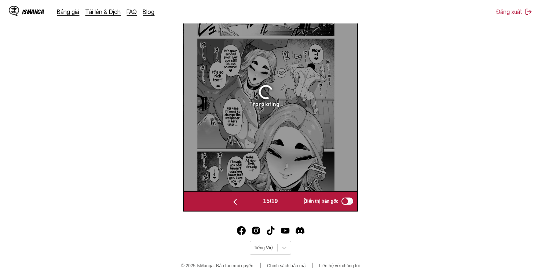
click at [291, 202] on button "button" at bounding box center [306, 201] width 44 height 11
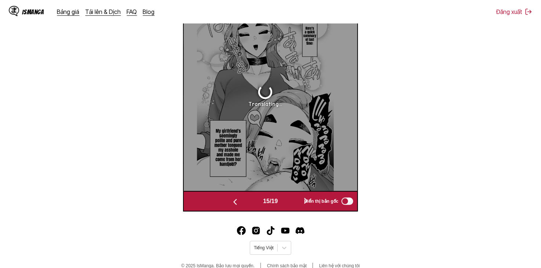
click at [291, 202] on button "button" at bounding box center [306, 201] width 44 height 11
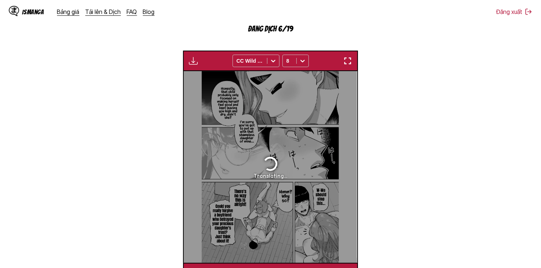
scroll to position [220, 0]
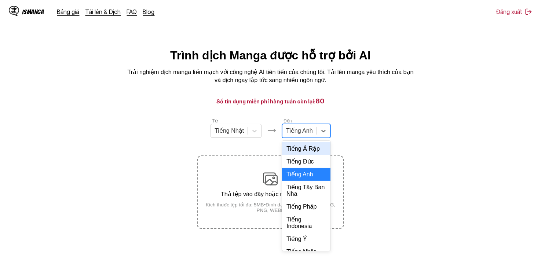
click at [312, 131] on div "Tiếng Anh" at bounding box center [299, 130] width 34 height 11
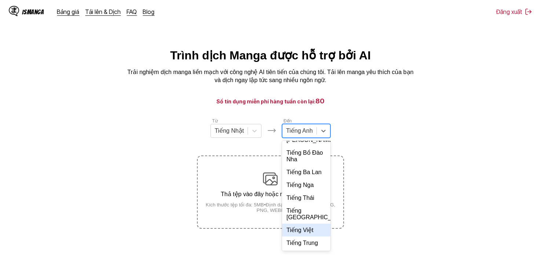
click at [318, 229] on div "Tiếng Việt" at bounding box center [306, 230] width 48 height 13
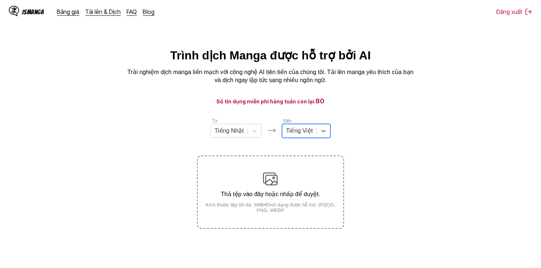
click at [360, 118] on main "Trình dịch Manga được hỗ trợ bởi AI Trải nghiệm dịch manga liền mạch với công n…" at bounding box center [270, 168] width 541 height 241
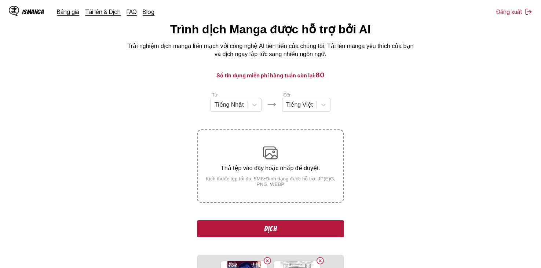
scroll to position [73, 0]
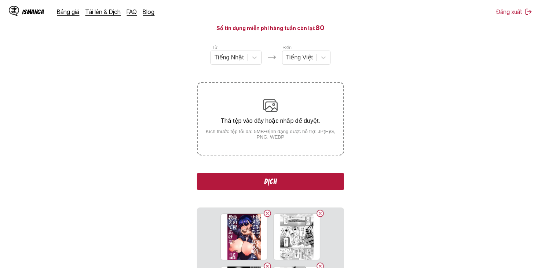
click at [302, 186] on button "Dịch" at bounding box center [270, 181] width 147 height 17
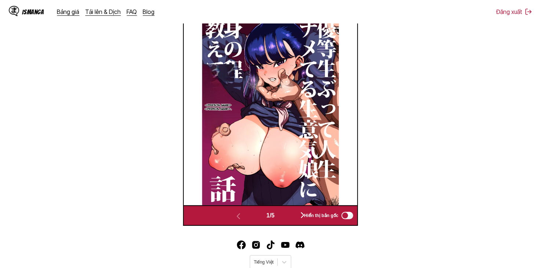
scroll to position [292, 0]
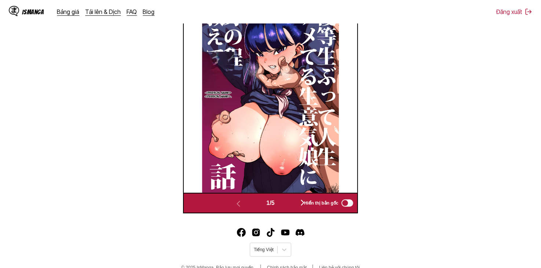
click at [292, 203] on button "button" at bounding box center [302, 203] width 44 height 11
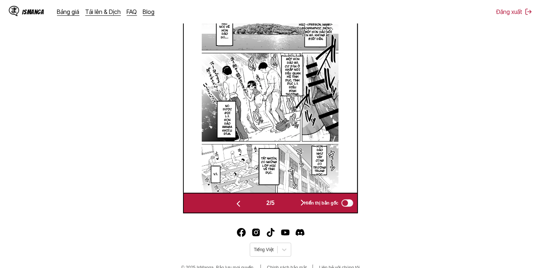
click at [292, 203] on button "button" at bounding box center [302, 203] width 44 height 11
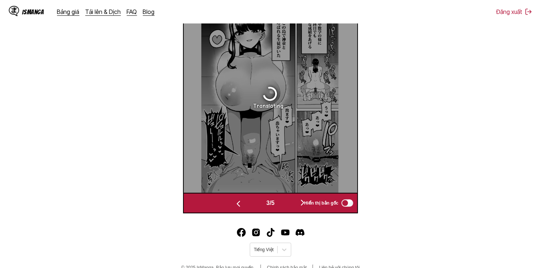
click at [292, 203] on button "button" at bounding box center [302, 203] width 44 height 11
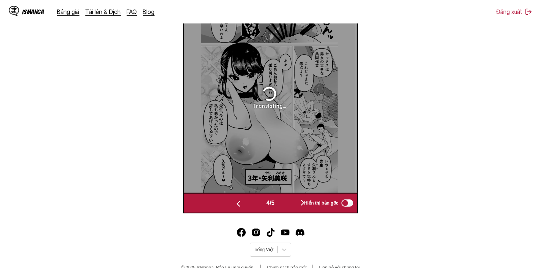
click at [292, 203] on button "button" at bounding box center [302, 203] width 44 height 11
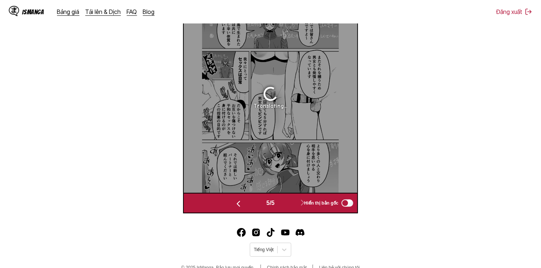
click at [247, 199] on button "button" at bounding box center [238, 203] width 44 height 11
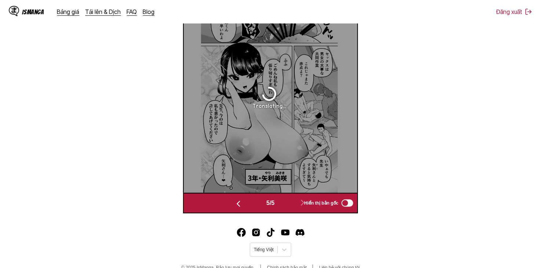
click at [247, 199] on button "button" at bounding box center [238, 203] width 44 height 11
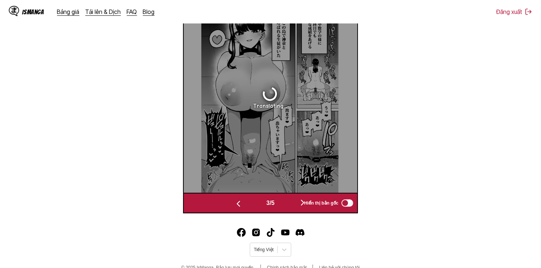
click at [247, 199] on button "button" at bounding box center [238, 203] width 44 height 11
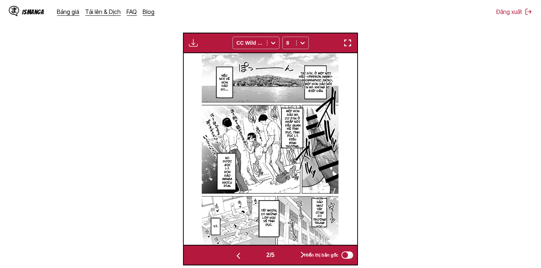
scroll to position [306, 0]
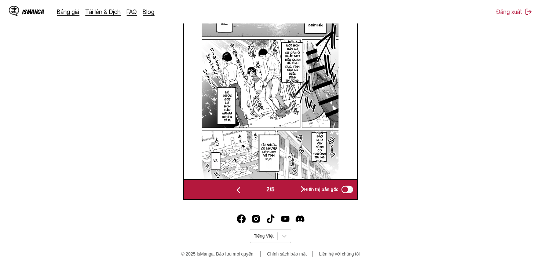
click at [294, 184] on button "button" at bounding box center [302, 189] width 44 height 11
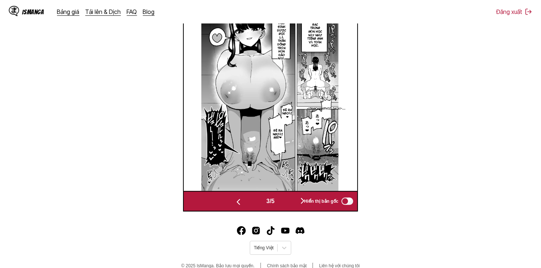
click at [292, 187] on img at bounding box center [269, 95] width 137 height 192
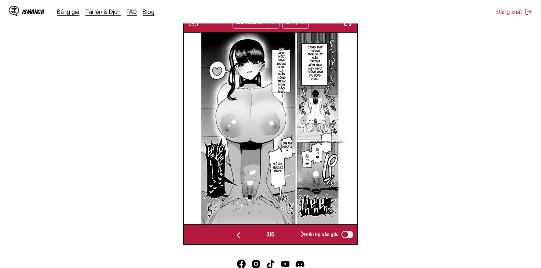
scroll to position [306, 0]
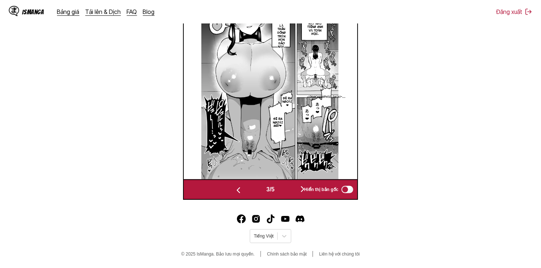
click at [232, 183] on div "3 / 5 Hiển thị bản gốc" at bounding box center [270, 189] width 174 height 21
click at [235, 186] on img "button" at bounding box center [238, 190] width 9 height 9
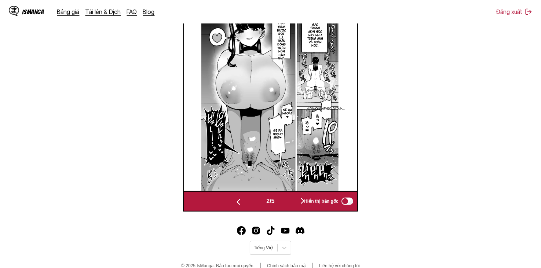
scroll to position [0, 173]
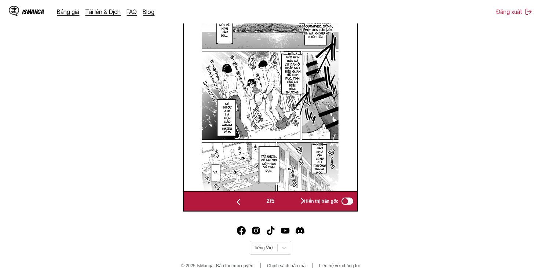
click at [235, 186] on img at bounding box center [270, 95] width 137 height 192
click at [244, 199] on button "button" at bounding box center [238, 201] width 44 height 11
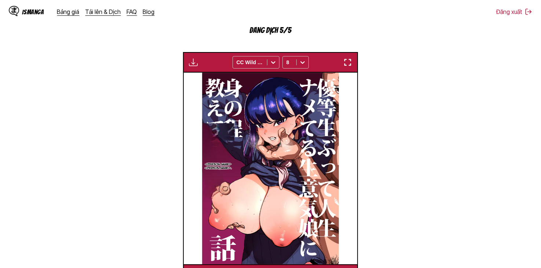
scroll to position [294, 0]
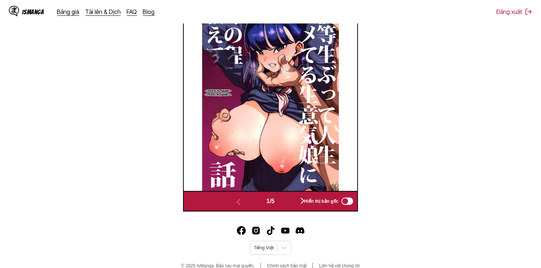
click at [294, 203] on button "button" at bounding box center [302, 201] width 44 height 11
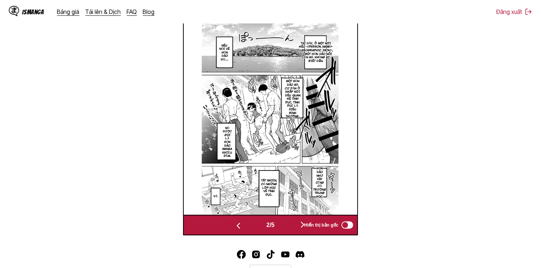
scroll to position [257, 0]
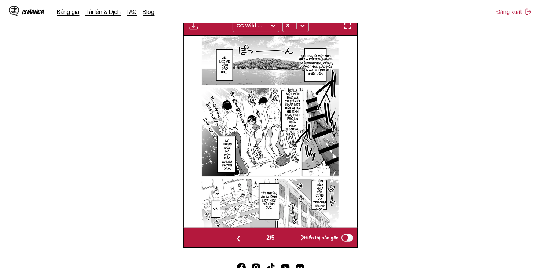
click at [297, 238] on button "button" at bounding box center [302, 238] width 44 height 11
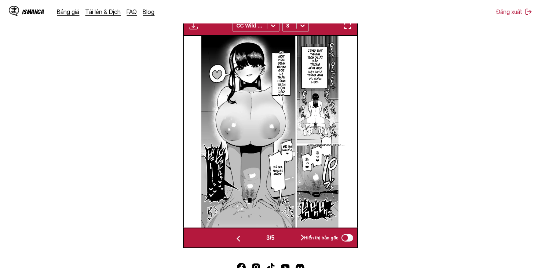
click at [294, 237] on button "button" at bounding box center [302, 238] width 44 height 11
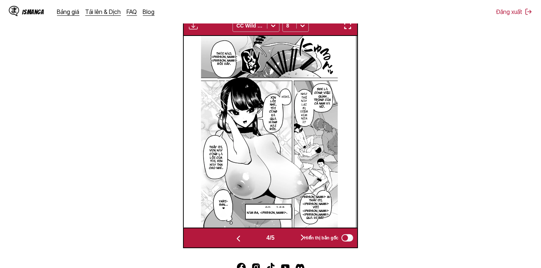
click at [252, 239] on button "button" at bounding box center [238, 238] width 44 height 11
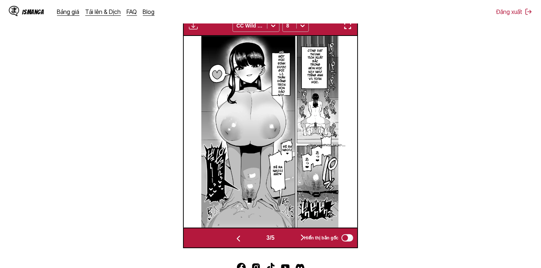
click at [296, 238] on button "button" at bounding box center [302, 238] width 44 height 11
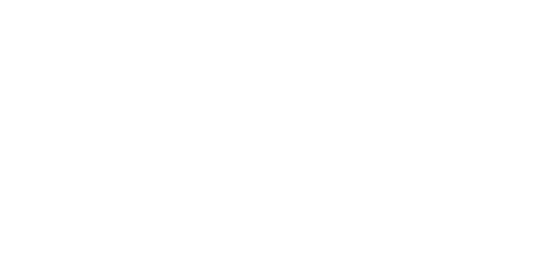
scroll to position [0, 0]
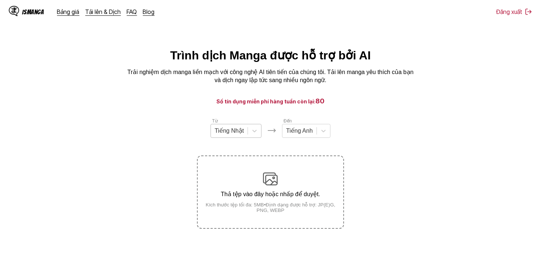
click at [244, 135] on div "Tiếng Nhật" at bounding box center [229, 130] width 37 height 11
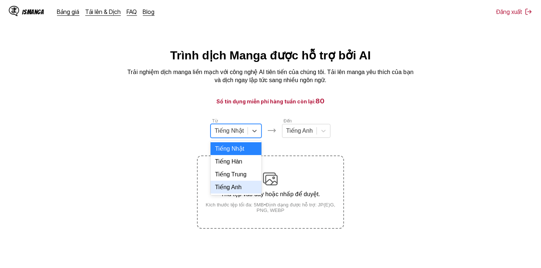
click at [241, 192] on div "Tiếng Anh" at bounding box center [235, 187] width 51 height 13
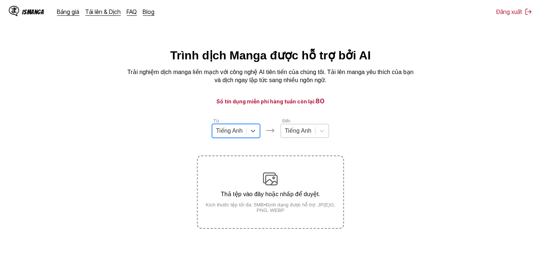
click at [303, 132] on div at bounding box center [297, 131] width 27 height 8
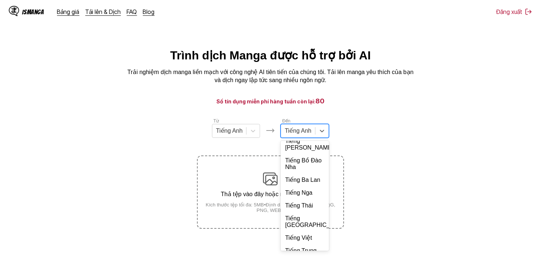
scroll to position [159, 0]
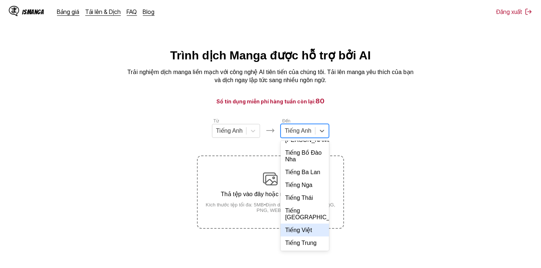
click at [307, 229] on div "Tiếng Việt" at bounding box center [304, 230] width 48 height 13
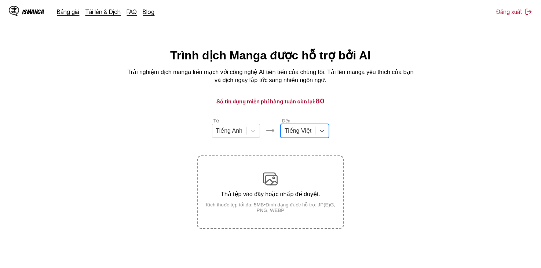
click at [398, 93] on main "Trình dịch Manga được hỗ trợ bởi AI Trải nghiệm dịch manga liền mạch với công n…" at bounding box center [270, 168] width 541 height 241
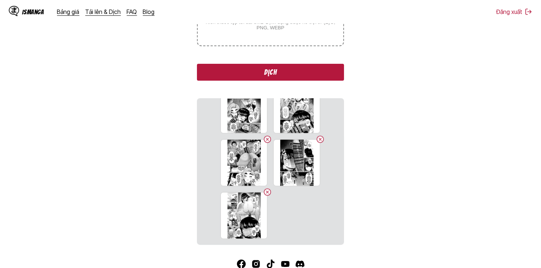
scroll to position [228, 0]
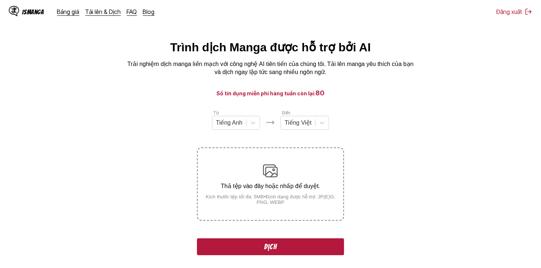
click at [294, 246] on button "Dịch" at bounding box center [270, 246] width 147 height 17
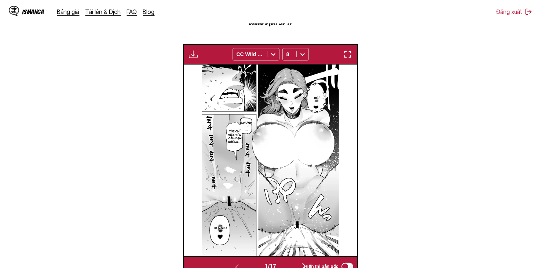
scroll to position [294, 0]
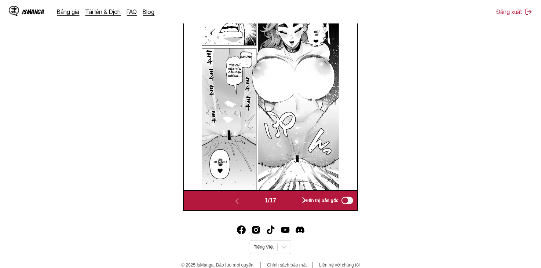
click at [301, 199] on button "button" at bounding box center [304, 200] width 44 height 11
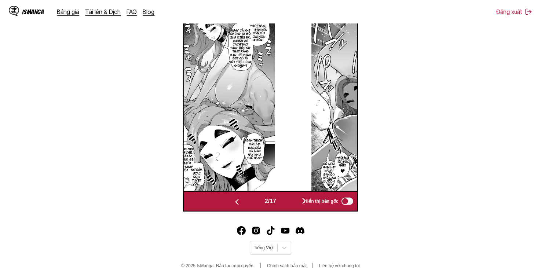
click at [301, 199] on button "button" at bounding box center [304, 201] width 44 height 11
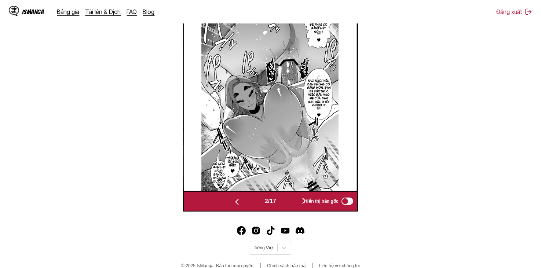
click at [301, 199] on button "button" at bounding box center [304, 201] width 44 height 11
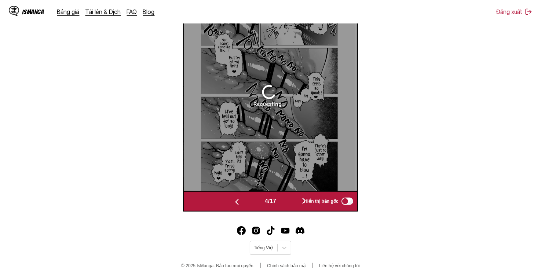
click at [301, 199] on button "button" at bounding box center [304, 201] width 44 height 11
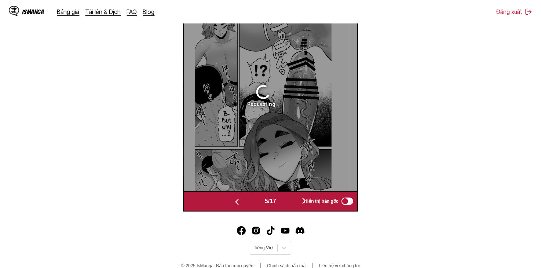
click at [301, 199] on button "button" at bounding box center [304, 201] width 44 height 11
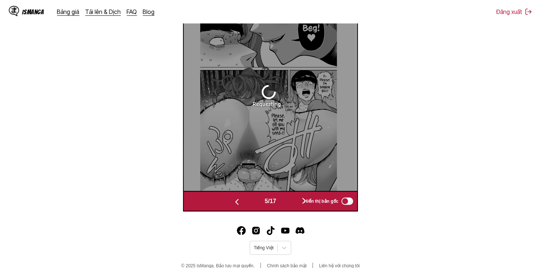
click at [301, 199] on button "button" at bounding box center [304, 201] width 44 height 11
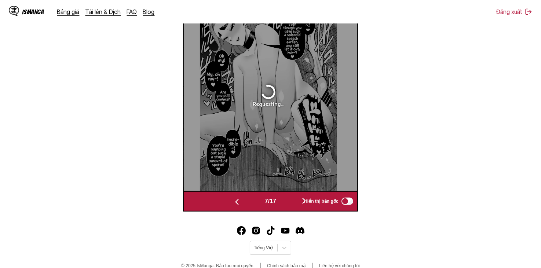
click at [301, 199] on button "button" at bounding box center [304, 201] width 44 height 11
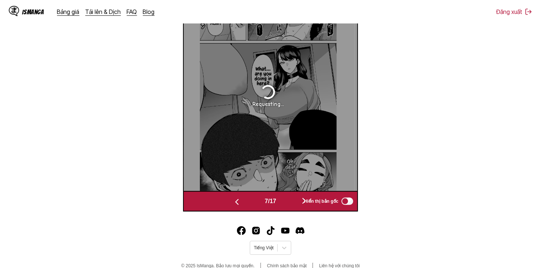
click at [301, 199] on button "button" at bounding box center [304, 201] width 44 height 11
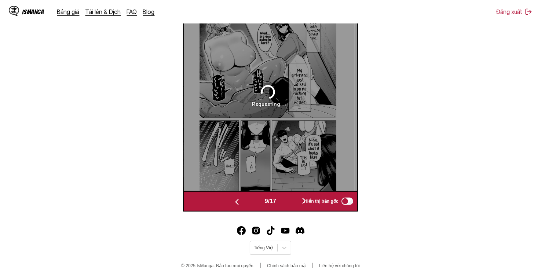
click at [301, 199] on button "button" at bounding box center [304, 201] width 44 height 11
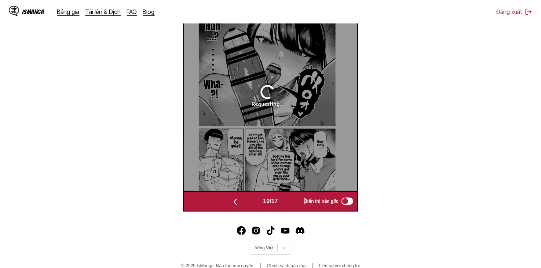
click at [301, 199] on button "button" at bounding box center [306, 201] width 44 height 11
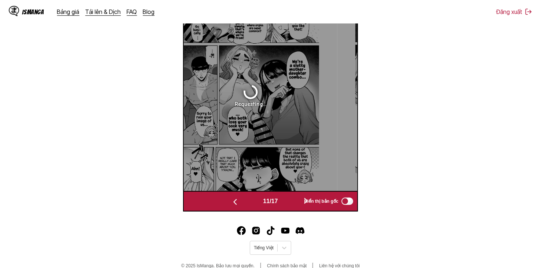
click at [301, 199] on button "button" at bounding box center [306, 201] width 44 height 11
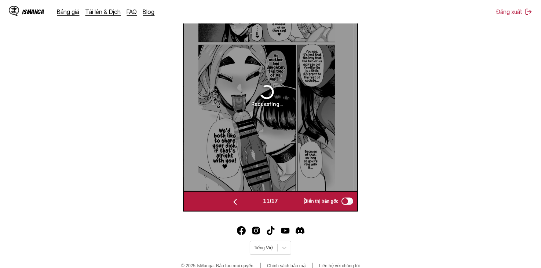
click at [301, 199] on div "Hiển thị bản gốc" at bounding box center [326, 201] width 54 height 10
click at [301, 198] on div "Hiển thị bản gốc" at bounding box center [326, 201] width 54 height 10
click at [301, 201] on div "Hiển thị bản gốc" at bounding box center [326, 201] width 54 height 10
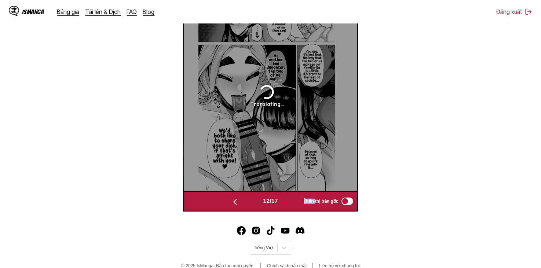
click at [294, 205] on button "button" at bounding box center [306, 201] width 44 height 11
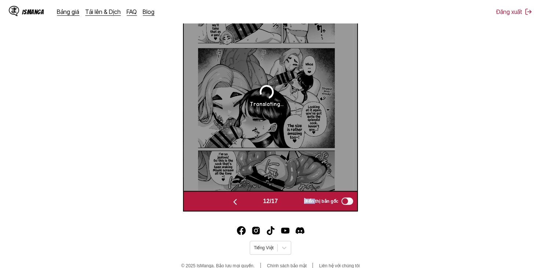
click at [294, 205] on button "button" at bounding box center [306, 201] width 44 height 11
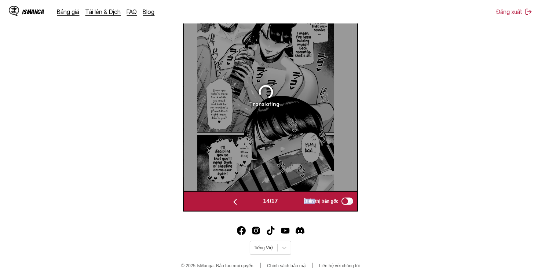
click at [294, 205] on button "button" at bounding box center [306, 201] width 44 height 11
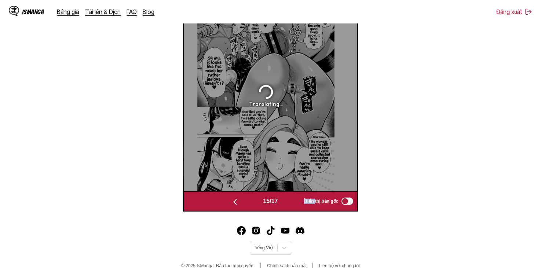
click at [294, 205] on button "button" at bounding box center [306, 201] width 44 height 11
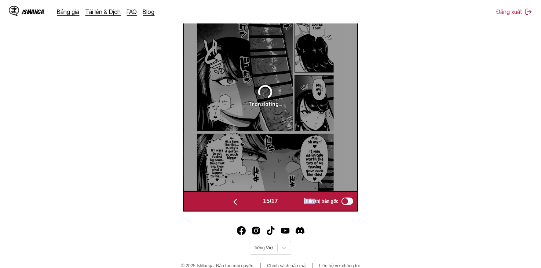
click at [294, 205] on button "button" at bounding box center [306, 201] width 44 height 11
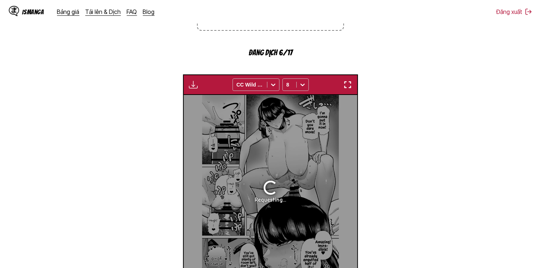
scroll to position [184, 0]
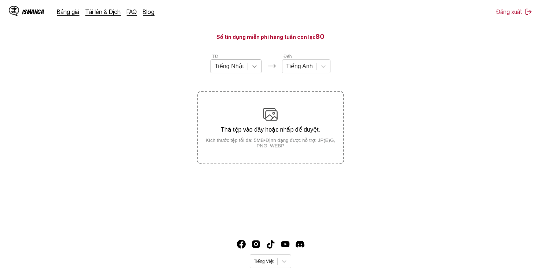
scroll to position [53, 0]
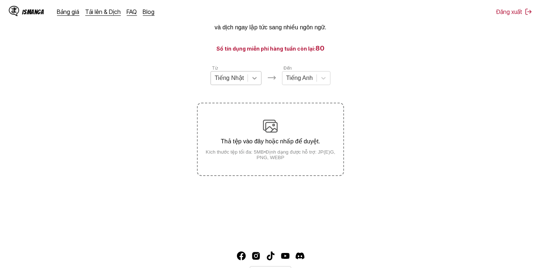
click at [249, 85] on div at bounding box center [254, 77] width 13 height 13
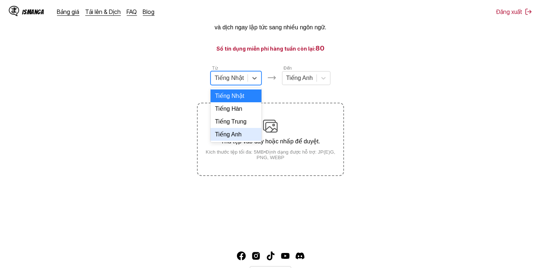
drag, startPoint x: 240, startPoint y: 141, endPoint x: 248, endPoint y: 132, distance: 12.2
click at [240, 140] on div "Tiếng Anh" at bounding box center [235, 134] width 51 height 13
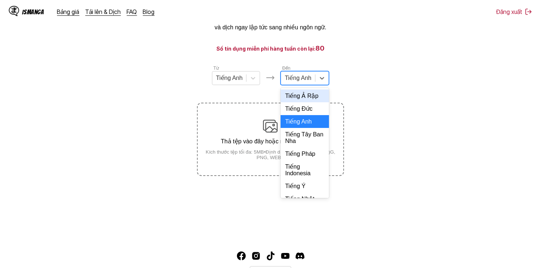
click at [298, 79] on div at bounding box center [297, 78] width 27 height 8
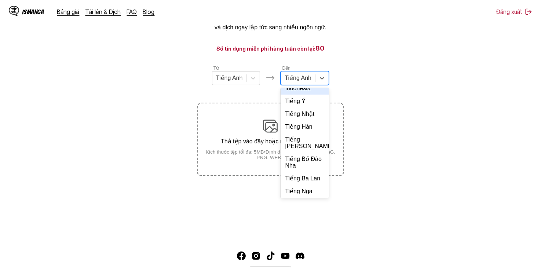
scroll to position [147, 0]
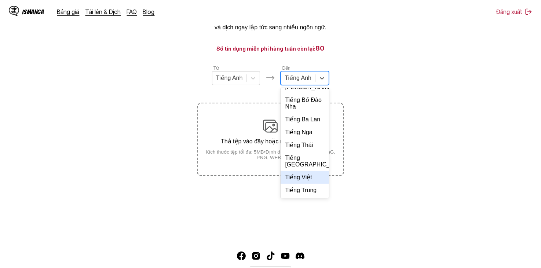
click at [308, 184] on div "Tiếng Việt" at bounding box center [304, 177] width 48 height 13
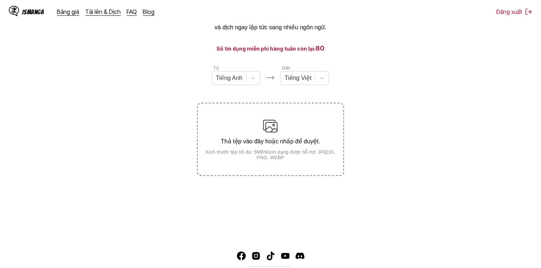
click at [336, 77] on div "Từ Tiếng Anh Đến Tiếng Việt" at bounding box center [270, 75] width 147 height 21
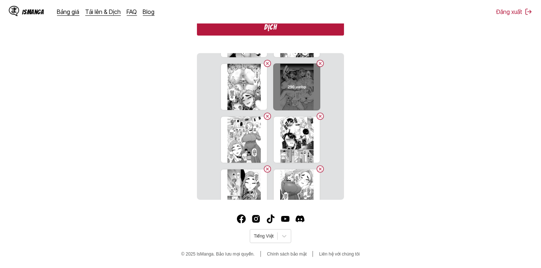
scroll to position [176, 0]
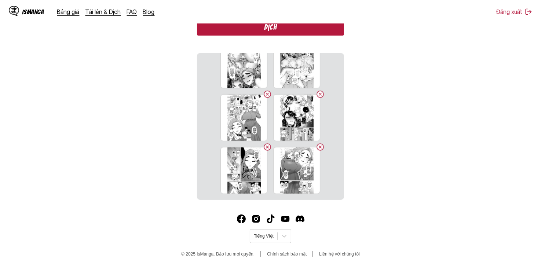
click at [301, 29] on button "Dịch" at bounding box center [270, 27] width 147 height 17
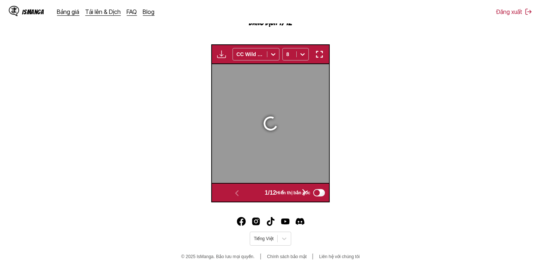
scroll to position [221, 0]
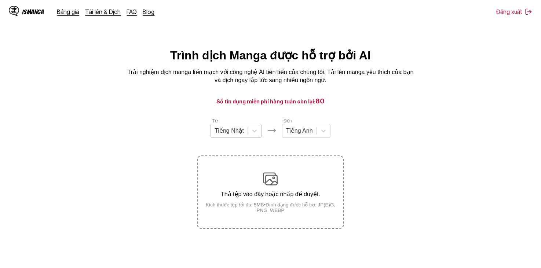
click at [222, 135] on div at bounding box center [228, 131] width 29 height 8
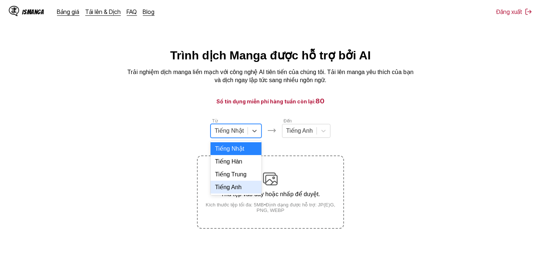
click at [236, 193] on div "Tiếng Anh" at bounding box center [235, 187] width 51 height 13
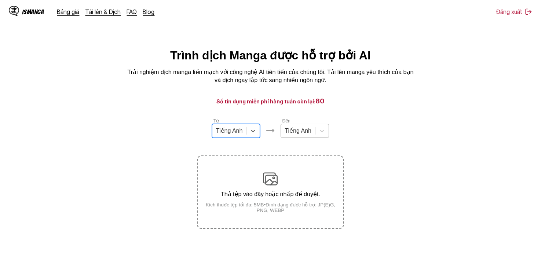
click at [301, 136] on div "Tiếng Anh" at bounding box center [298, 130] width 34 height 11
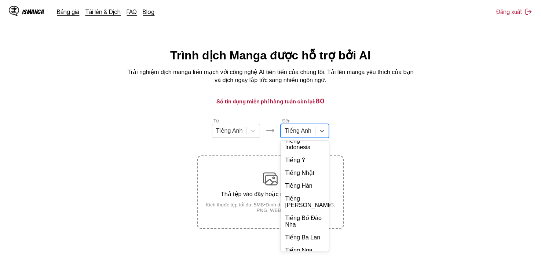
scroll to position [159, 0]
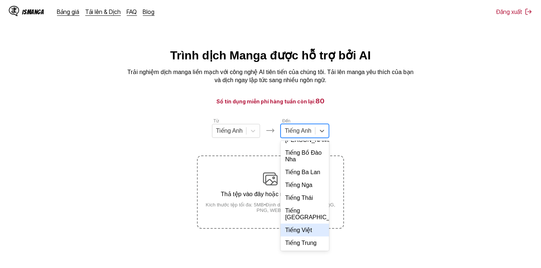
click at [309, 228] on div "Tiếng Việt" at bounding box center [304, 230] width 48 height 13
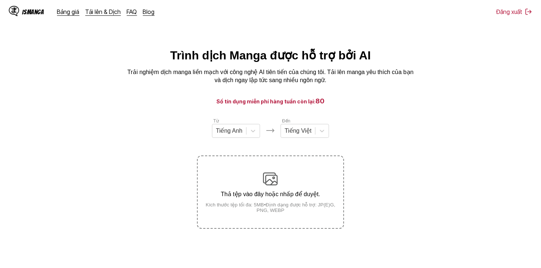
click at [369, 141] on section "Từ Tiếng Anh Đến Tiếng Việt Thả tệp vào đây hoặc nhấp để duyệt. Kích thước tệp …" at bounding box center [270, 172] width 529 height 111
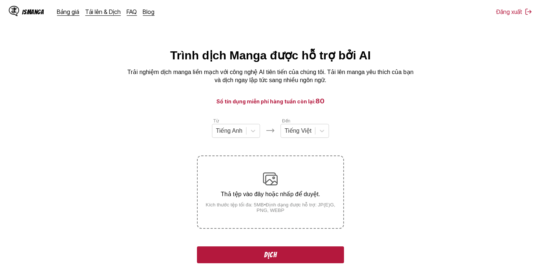
scroll to position [220, 0]
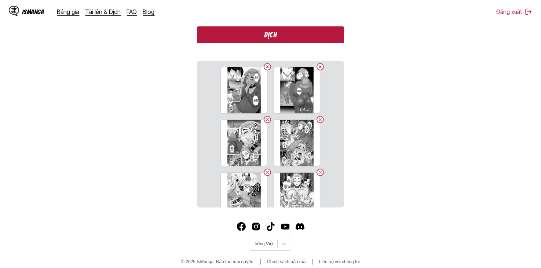
click at [296, 30] on button "Dịch" at bounding box center [270, 34] width 147 height 17
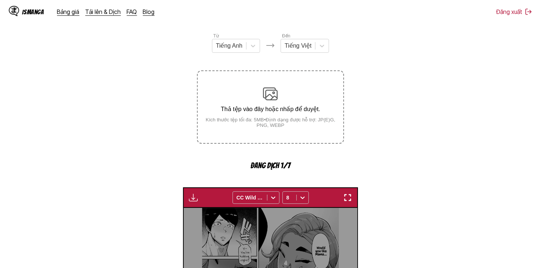
scroll to position [72, 0]
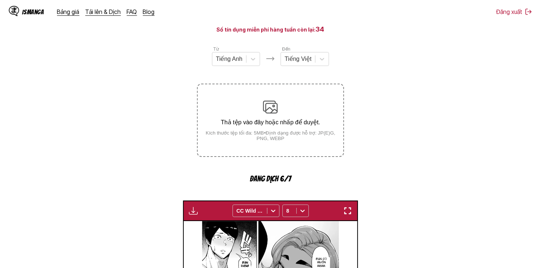
scroll to position [218, 0]
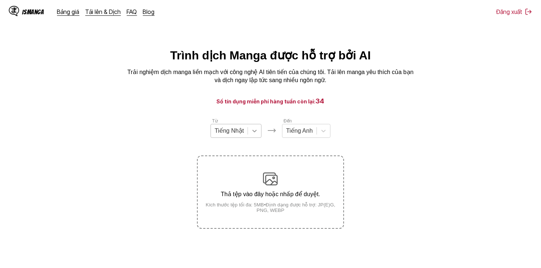
click at [249, 137] on div at bounding box center [254, 130] width 13 height 13
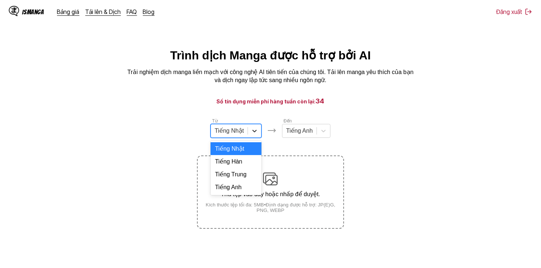
click at [249, 137] on div at bounding box center [254, 130] width 13 height 13
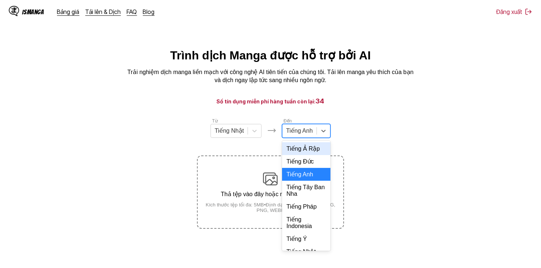
click at [304, 135] on div at bounding box center [299, 131] width 27 height 8
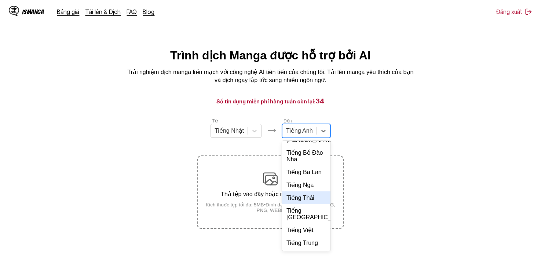
scroll to position [159, 0]
click at [311, 230] on div "Tiếng Việt" at bounding box center [306, 230] width 48 height 13
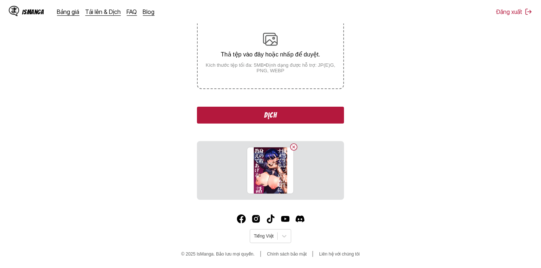
click at [303, 115] on button "Dịch" at bounding box center [270, 115] width 147 height 17
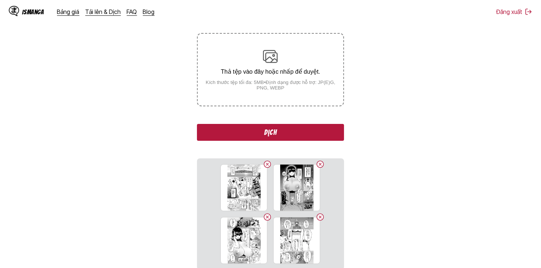
scroll to position [110, 0]
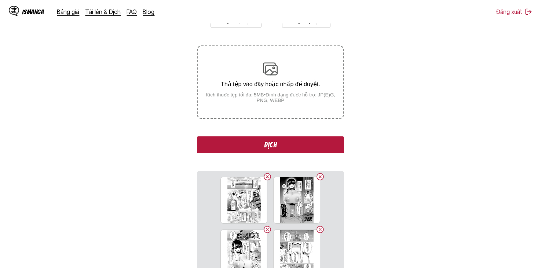
drag, startPoint x: 306, startPoint y: 147, endPoint x: 399, endPoint y: 85, distance: 111.4
click at [399, 85] on section "Từ Tiếng Nhật Đến Tiếng Việt Thả tệp vào đây hoặc nhấp để duyệt. Kích thước tệp…" at bounding box center [270, 269] width 529 height 525
click at [294, 149] on button "Dịch" at bounding box center [270, 144] width 147 height 17
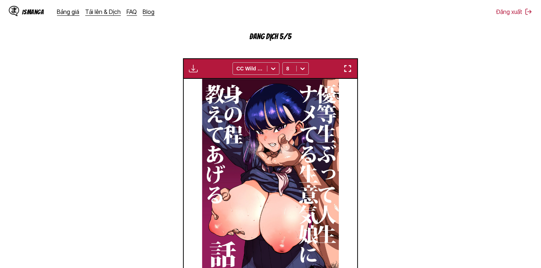
scroll to position [257, 0]
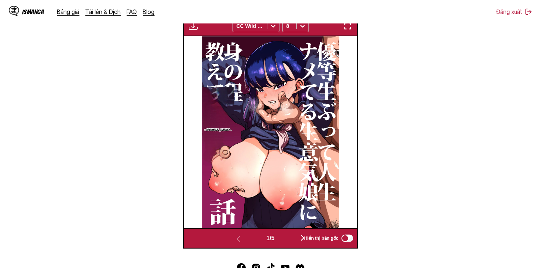
click at [295, 242] on button "button" at bounding box center [302, 238] width 44 height 11
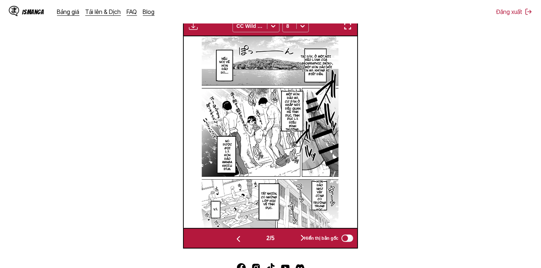
click at [296, 240] on button "button" at bounding box center [302, 238] width 44 height 11
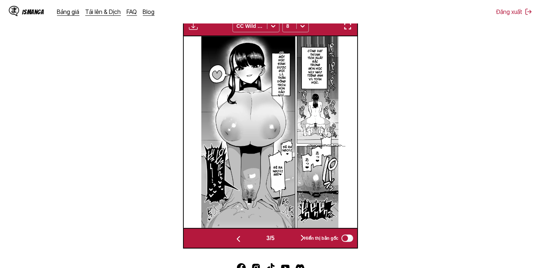
click at [296, 240] on button "button" at bounding box center [302, 238] width 44 height 11
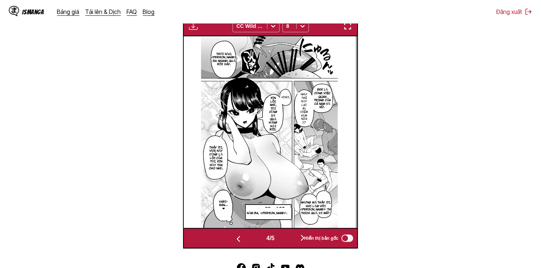
click at [297, 240] on button "button" at bounding box center [302, 238] width 44 height 11
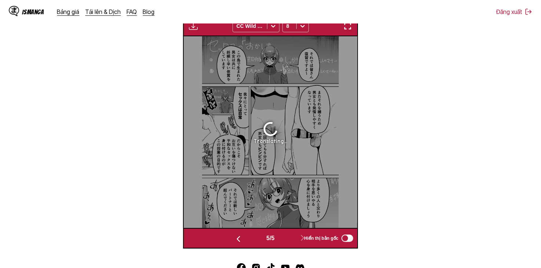
click at [258, 240] on button "button" at bounding box center [238, 238] width 44 height 11
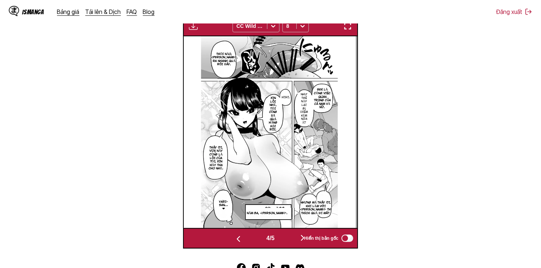
click at [279, 243] on div "4 / 5" at bounding box center [270, 238] width 108 height 11
click at [284, 240] on button "button" at bounding box center [302, 238] width 44 height 11
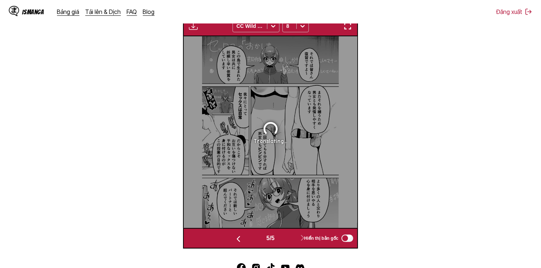
click at [229, 243] on button "button" at bounding box center [238, 238] width 44 height 11
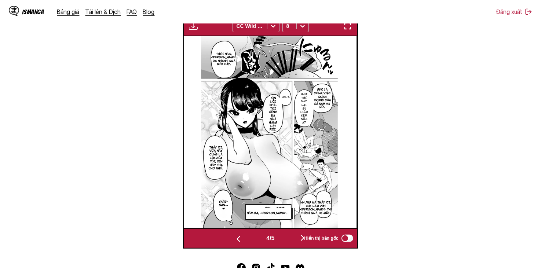
click at [290, 242] on button "button" at bounding box center [302, 238] width 44 height 11
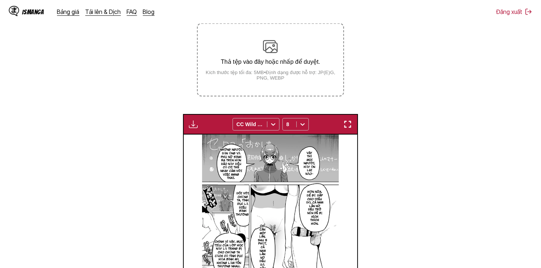
scroll to position [120, 0]
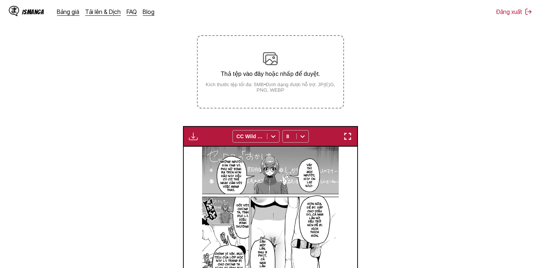
click at [195, 140] on img "button" at bounding box center [193, 136] width 9 height 9
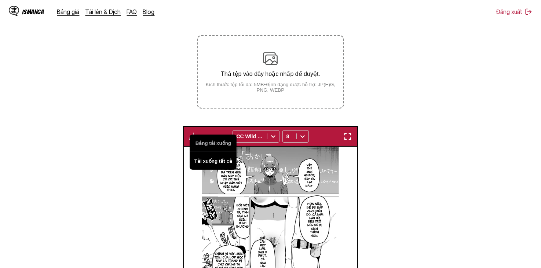
click at [202, 162] on button "Tải xuống tất cả" at bounding box center [213, 161] width 47 height 18
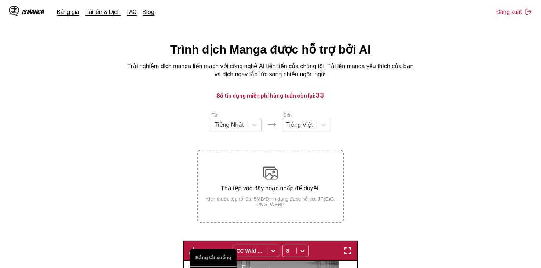
scroll to position [0, 0]
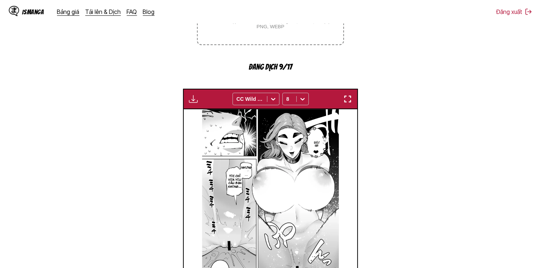
scroll to position [0, 2775]
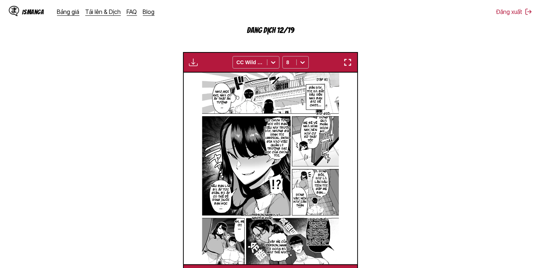
scroll to position [0, 3122]
